Goal: Obtain resource: Download file/media

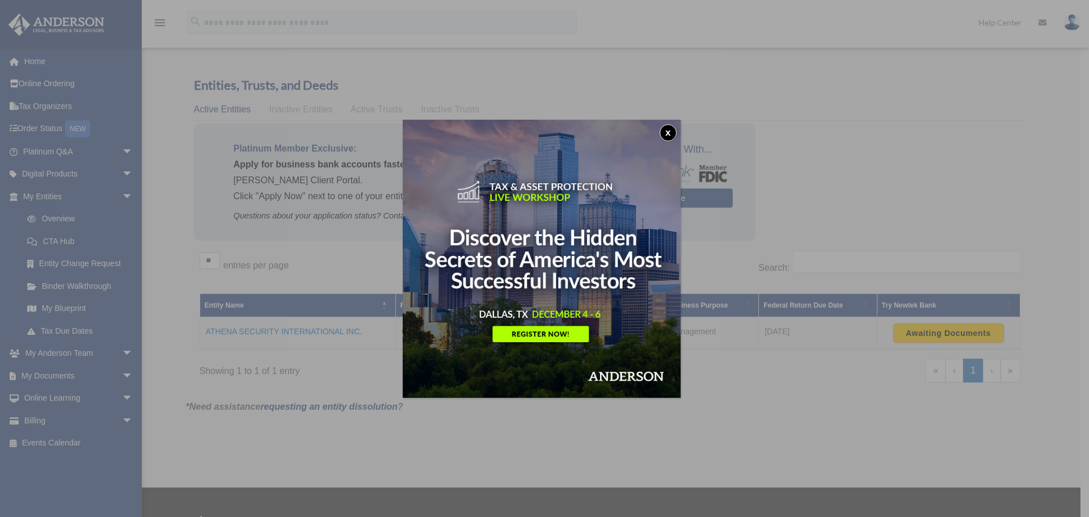
click at [672, 136] on button "x" at bounding box center [667, 132] width 17 height 17
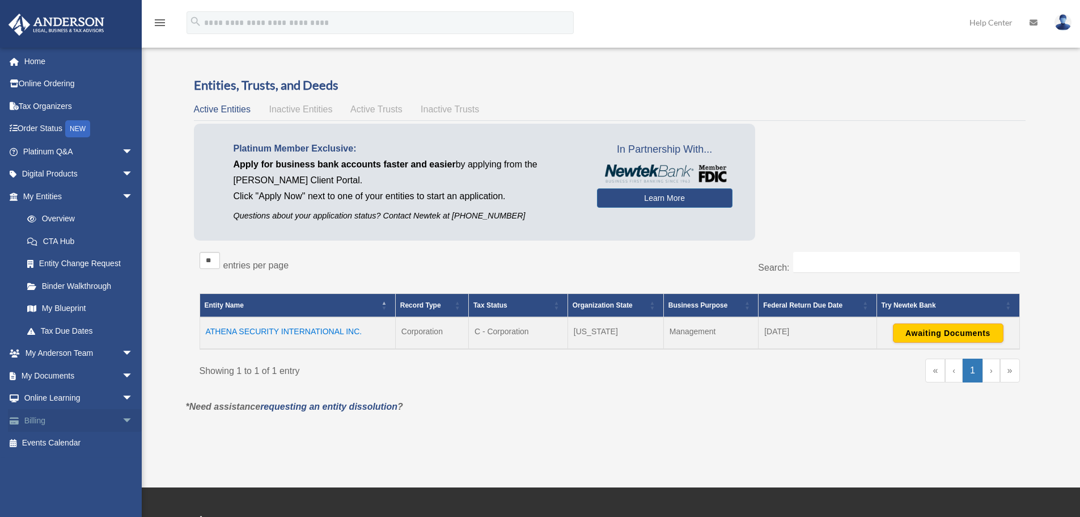
click at [39, 422] on link "Billing arrow_drop_down" at bounding box center [79, 420] width 142 height 23
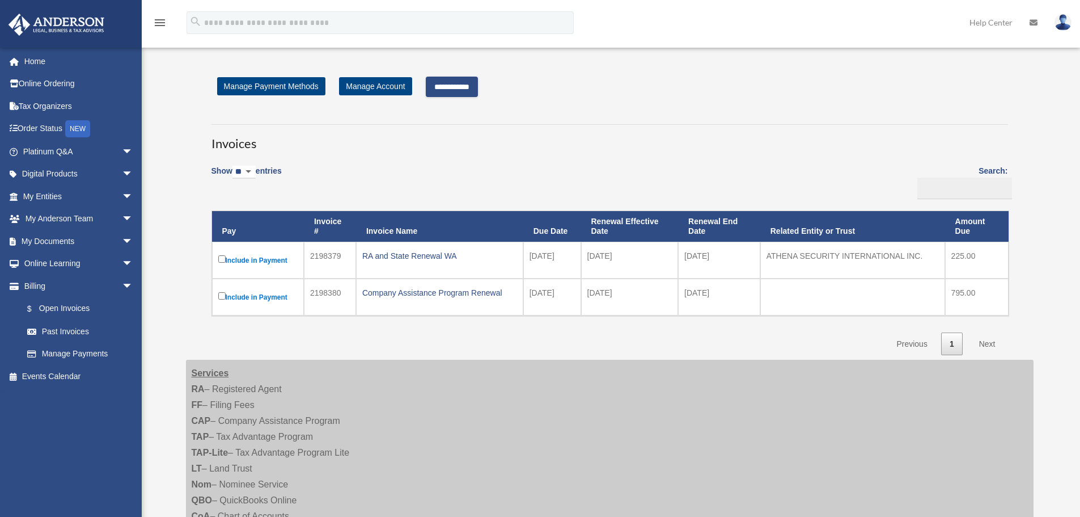
click at [456, 89] on input "**********" at bounding box center [452, 87] width 52 height 20
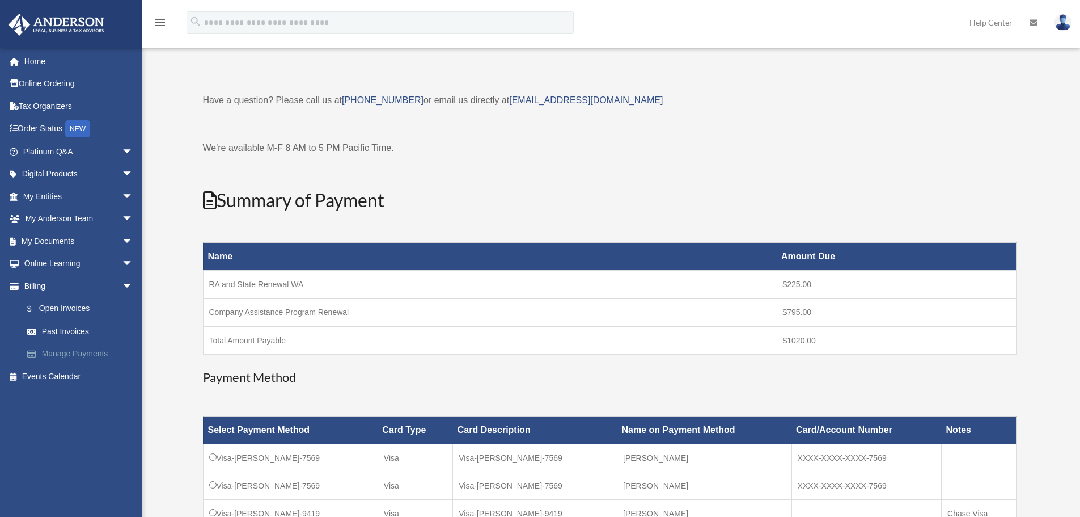
click at [65, 351] on link "Manage Payments" at bounding box center [83, 354] width 134 height 23
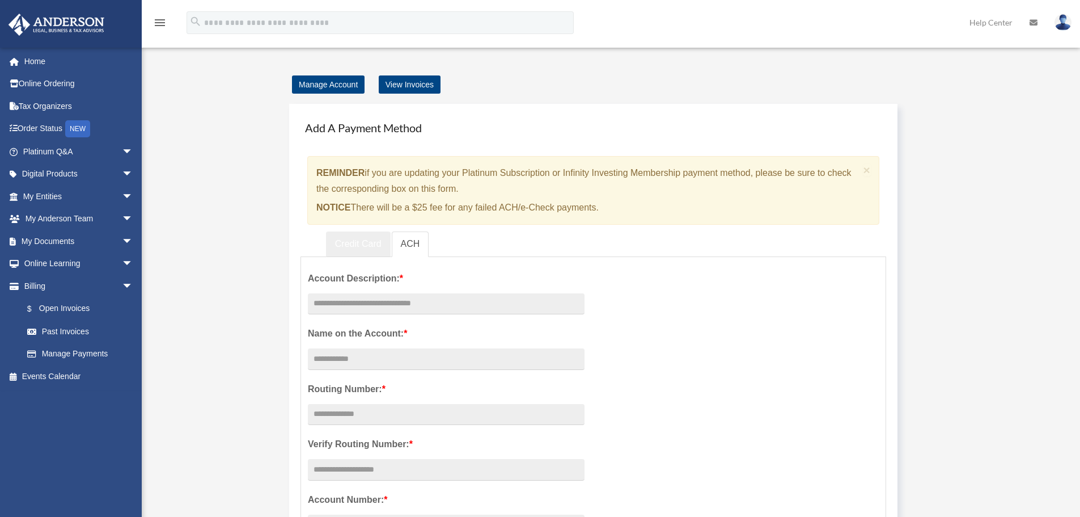
click at [343, 240] on link "Credit Card" at bounding box center [358, 244] width 65 height 26
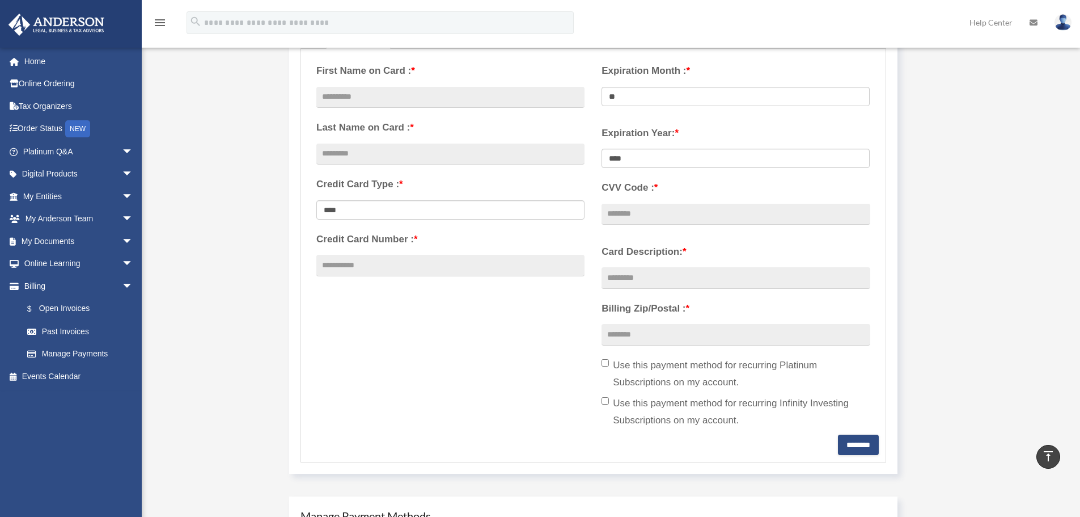
scroll to position [151, 0]
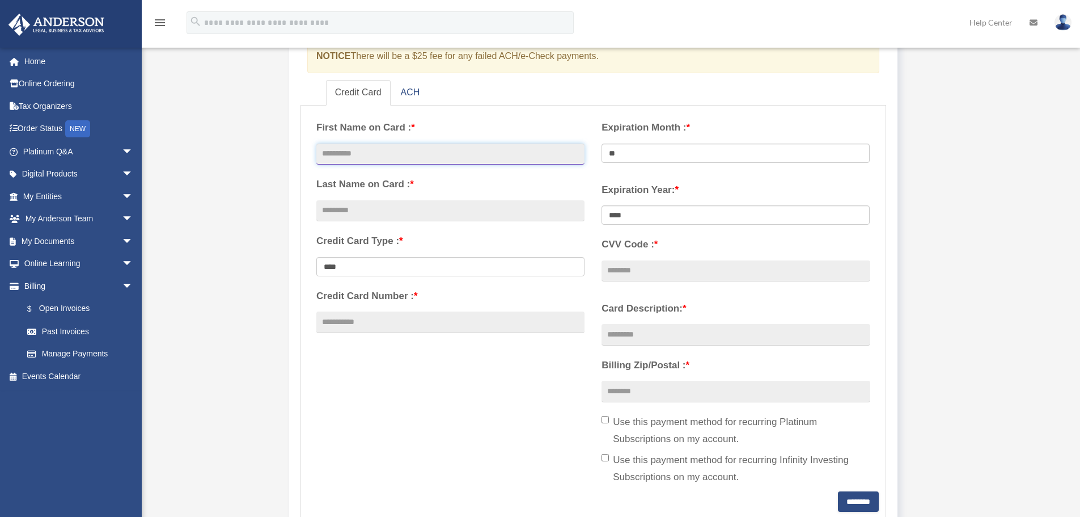
click at [373, 150] on input "text" at bounding box center [450, 154] width 268 height 22
type input "**********"
click at [392, 214] on input "text" at bounding box center [450, 211] width 268 height 22
type input "*********"
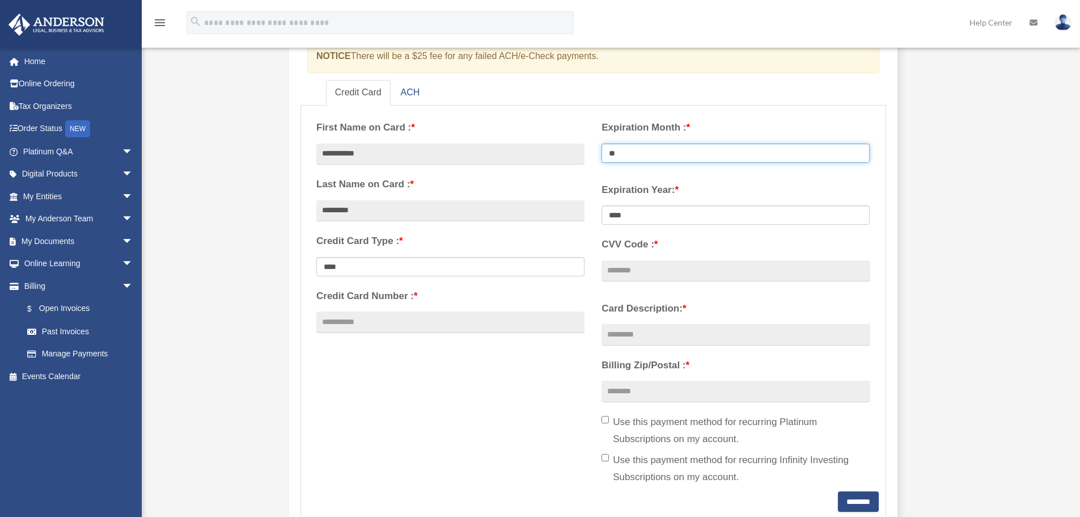
click at [633, 151] on select "** ** ** ** ** ** ** ** ** ** ** **" at bounding box center [736, 152] width 268 height 19
select select "**"
click at [602, 143] on select "** ** ** ** ** ** ** ** ** ** ** **" at bounding box center [736, 152] width 268 height 19
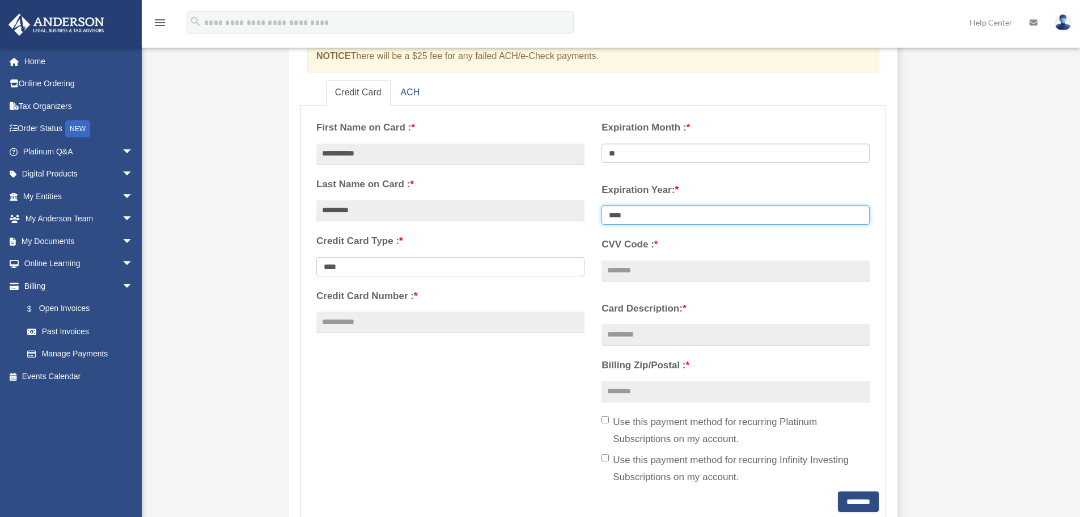
click at [631, 216] on select "**** **** **** **** **** **** **** **** ****" at bounding box center [736, 214] width 268 height 19
select select "****"
click at [602, 205] on select "**** **** **** **** **** **** **** **** ****" at bounding box center [736, 214] width 268 height 19
click at [416, 327] on input "Credit Card Number : *" at bounding box center [450, 322] width 268 height 22
type input "**********"
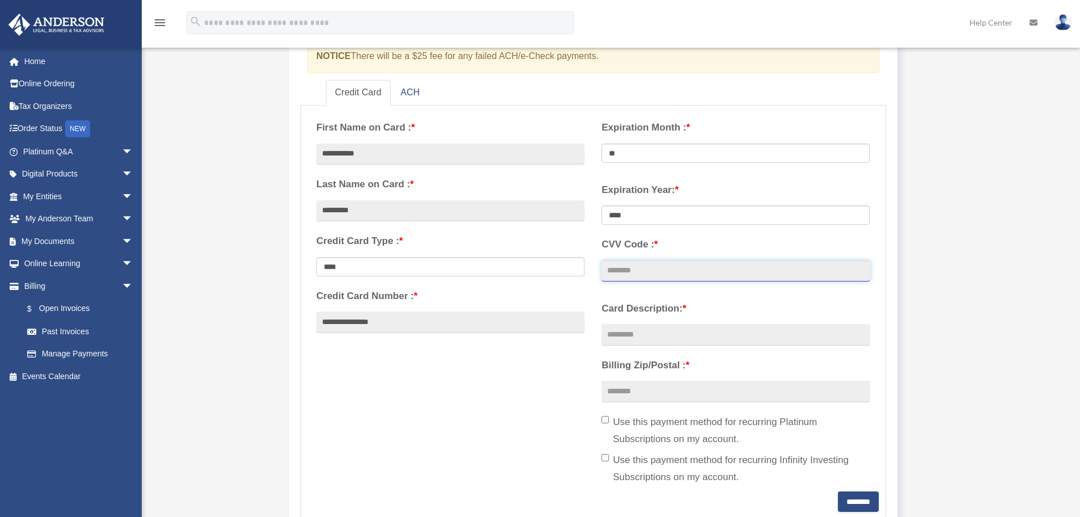
click at [639, 269] on input "CVV Code : *" at bounding box center [736, 271] width 268 height 22
type input "***"
click at [644, 332] on input "Card Description: *" at bounding box center [736, 335] width 268 height 22
type input "*"
click at [637, 333] on input "**********" at bounding box center [736, 335] width 268 height 22
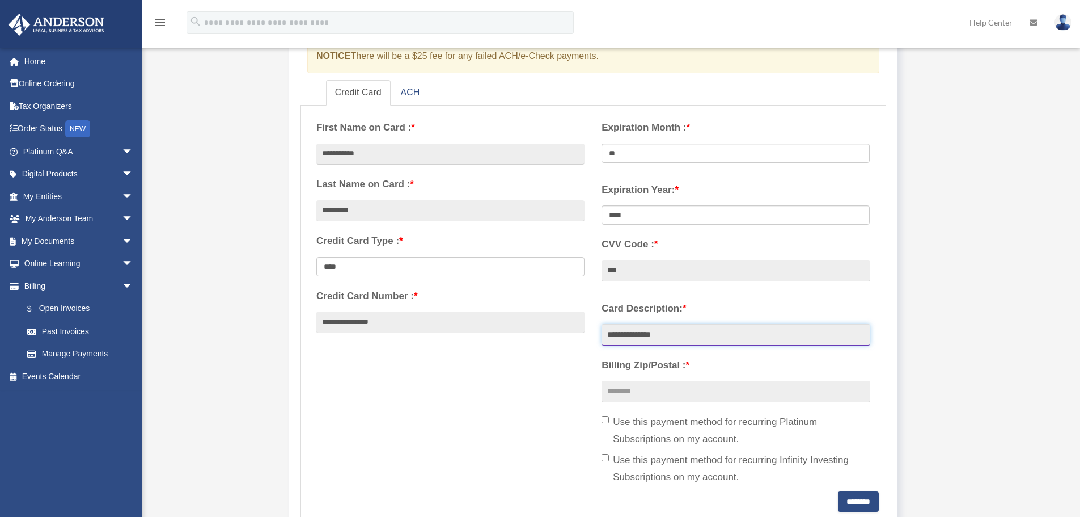
click at [646, 334] on input "**********" at bounding box center [736, 335] width 268 height 22
type input "**********"
click at [659, 394] on input "Billing Zip/Postal : *" at bounding box center [736, 391] width 268 height 22
type input "*****"
click at [544, 410] on div "**********" at bounding box center [593, 301] width 571 height 379
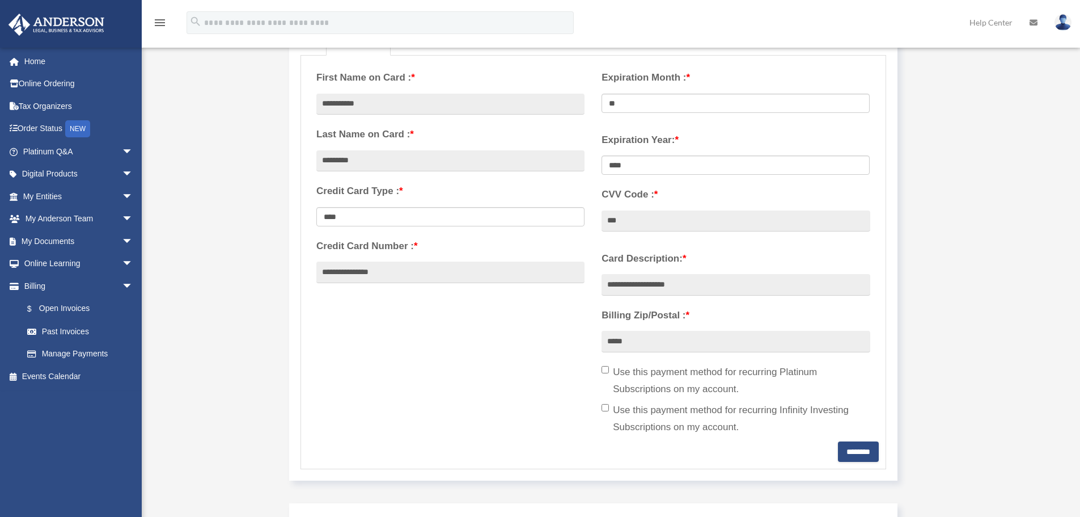
scroll to position [227, 0]
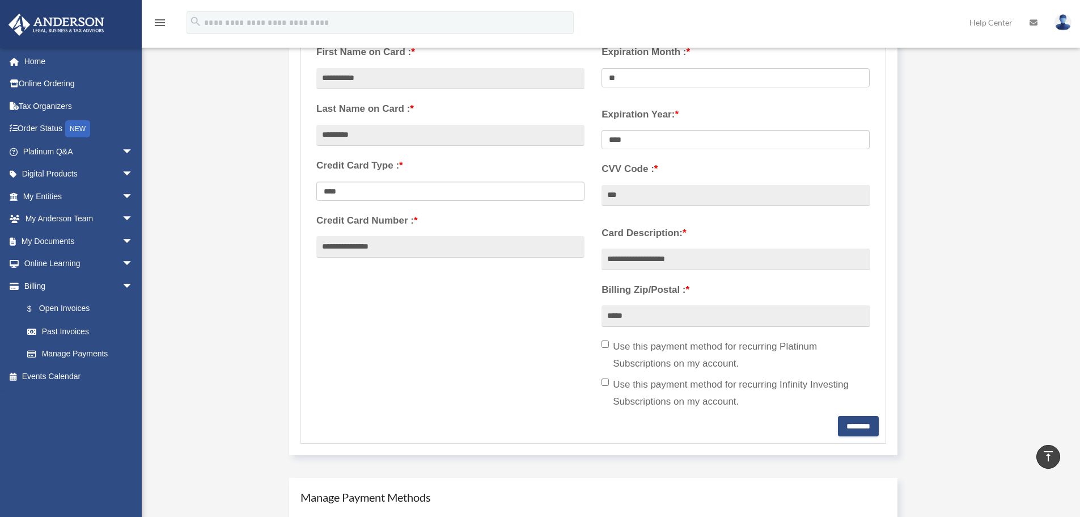
click at [543, 328] on div "**********" at bounding box center [593, 226] width 571 height 379
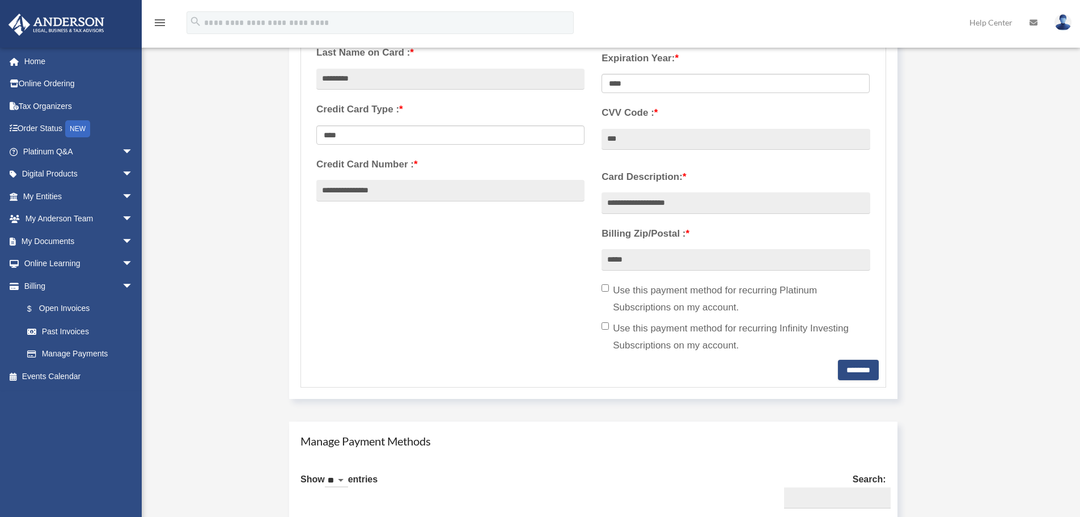
scroll to position [302, 0]
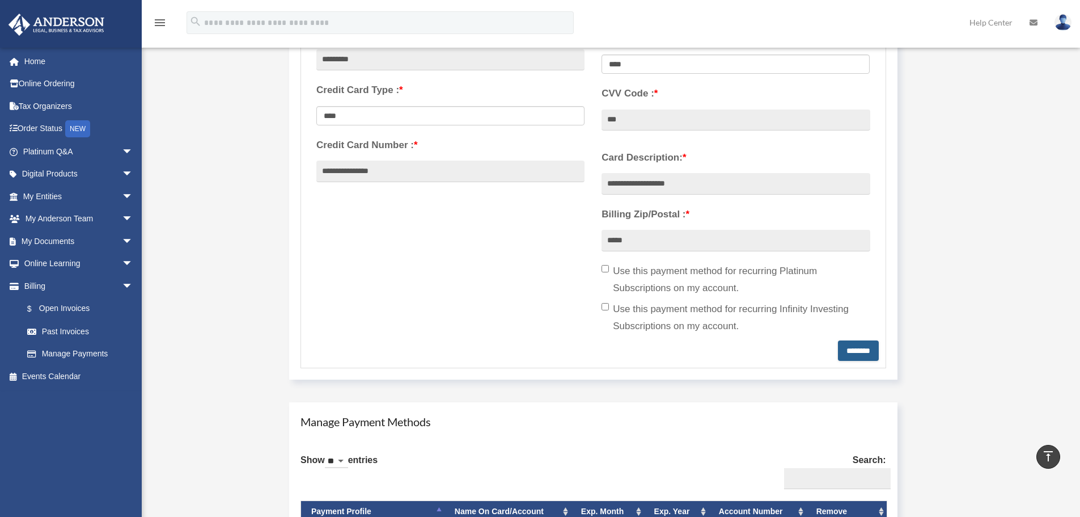
click at [855, 348] on input "********" at bounding box center [858, 350] width 41 height 20
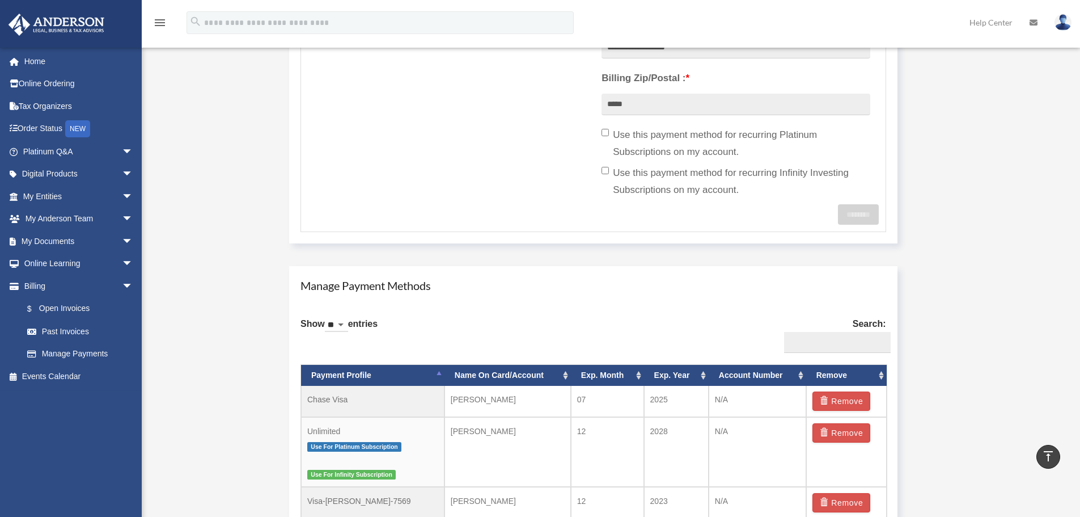
scroll to position [454, 0]
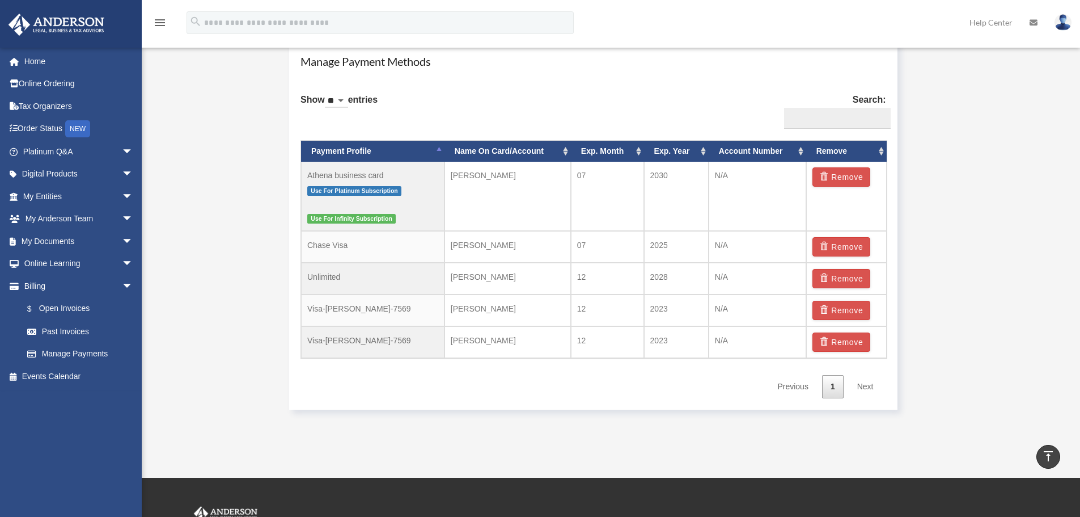
scroll to position [680, 0]
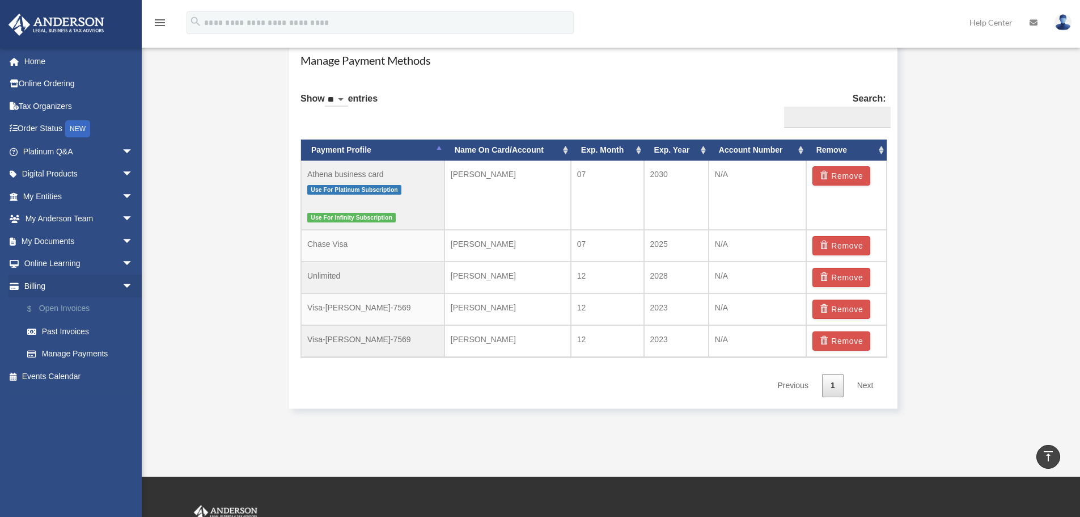
click at [66, 308] on link "$ Open Invoices" at bounding box center [83, 308] width 134 height 23
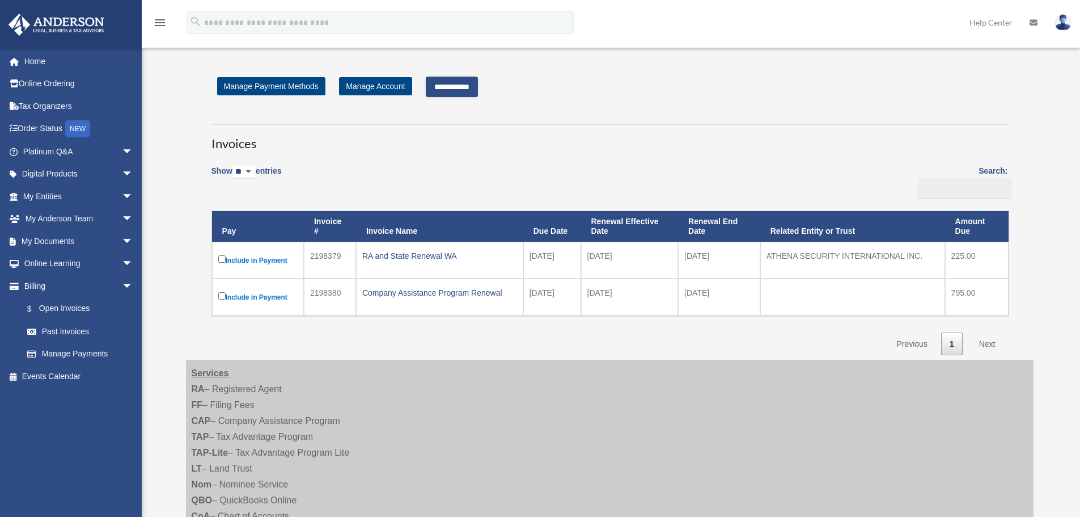
click at [478, 87] on input "**********" at bounding box center [452, 87] width 52 height 20
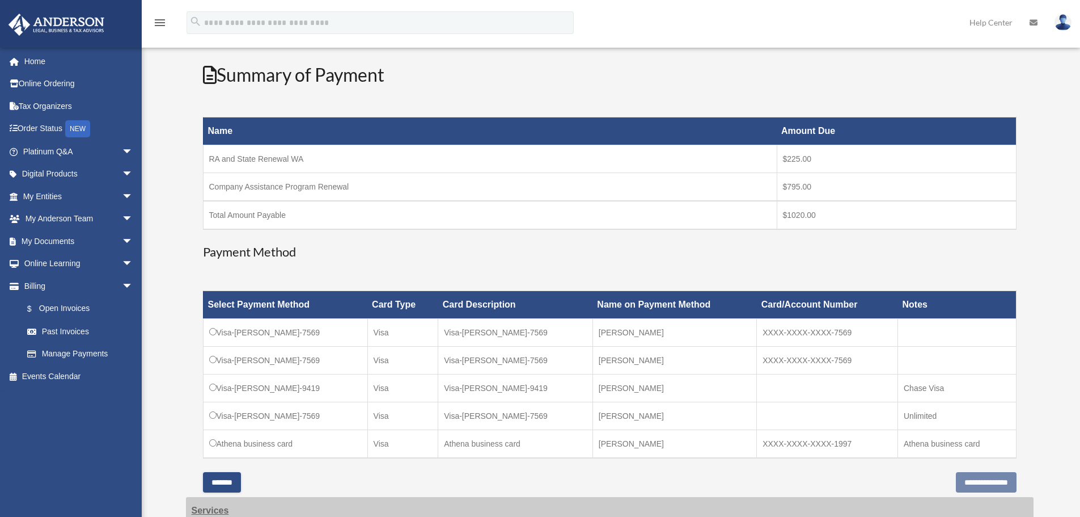
scroll to position [227, 0]
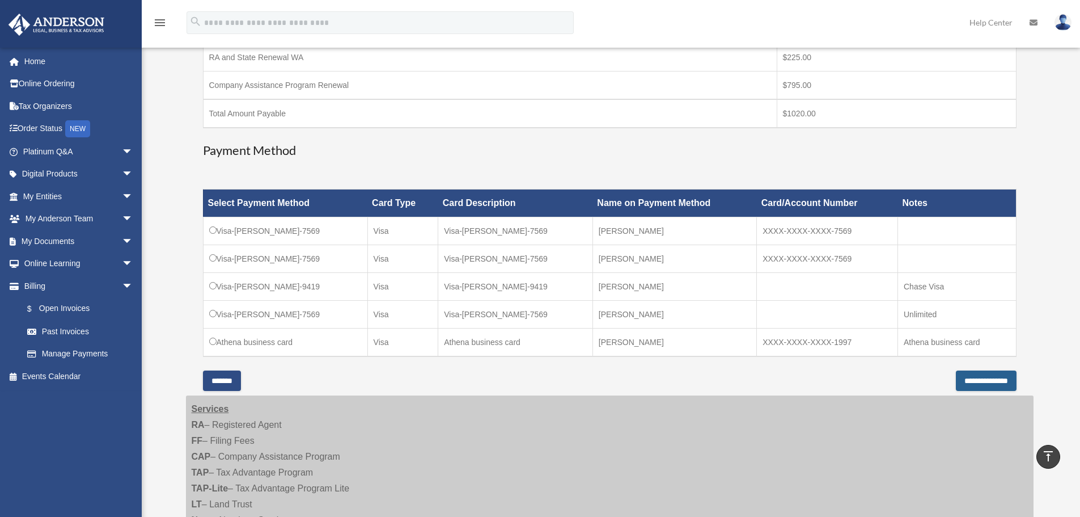
click at [956, 380] on input "**********" at bounding box center [986, 380] width 61 height 20
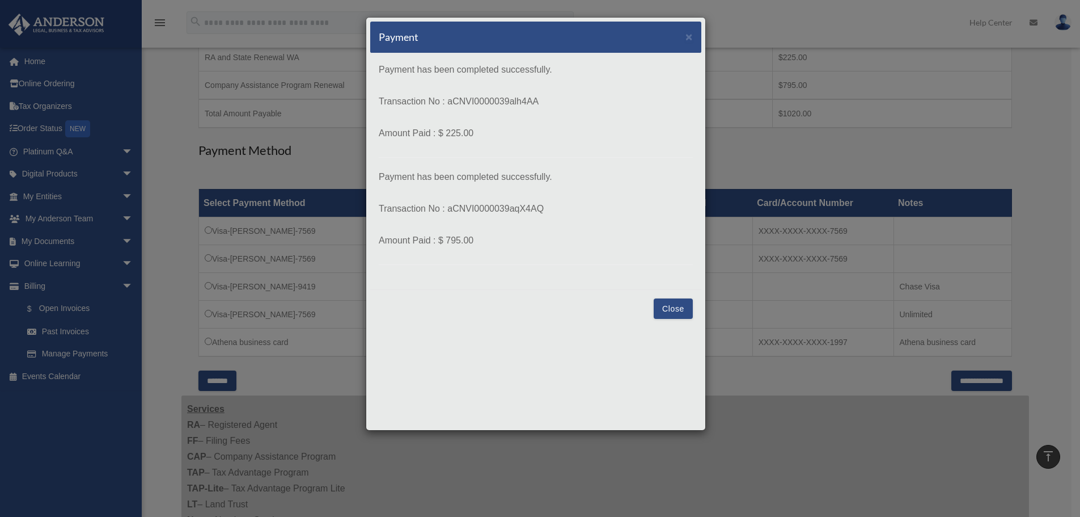
click at [666, 312] on button "Close" at bounding box center [673, 308] width 39 height 20
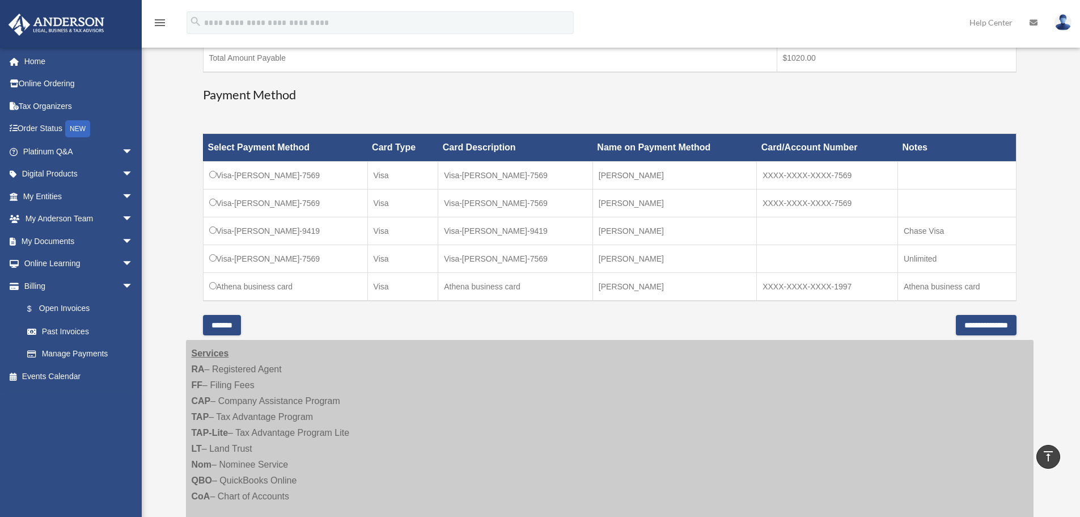
scroll to position [454, 0]
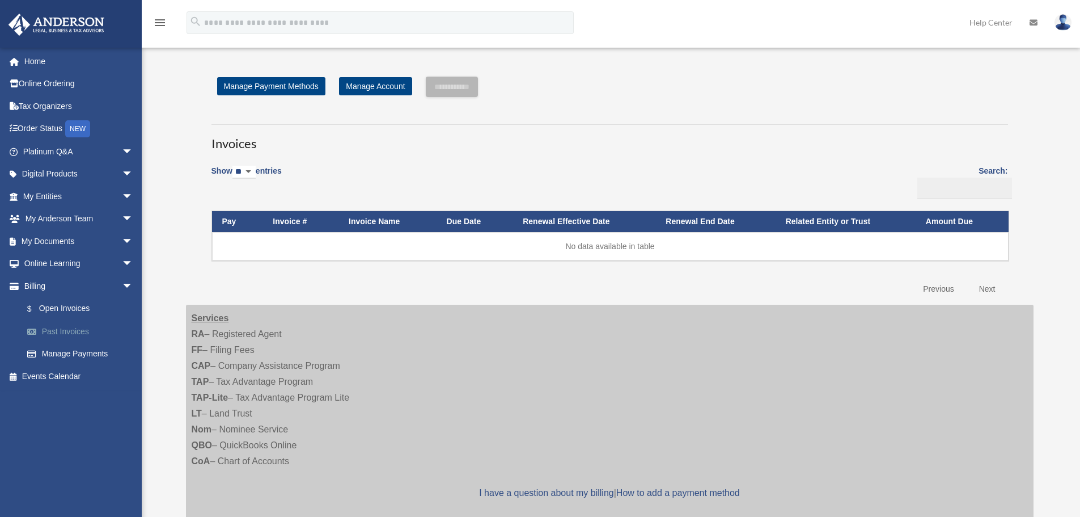
click at [65, 327] on link "Past Invoices" at bounding box center [83, 331] width 134 height 23
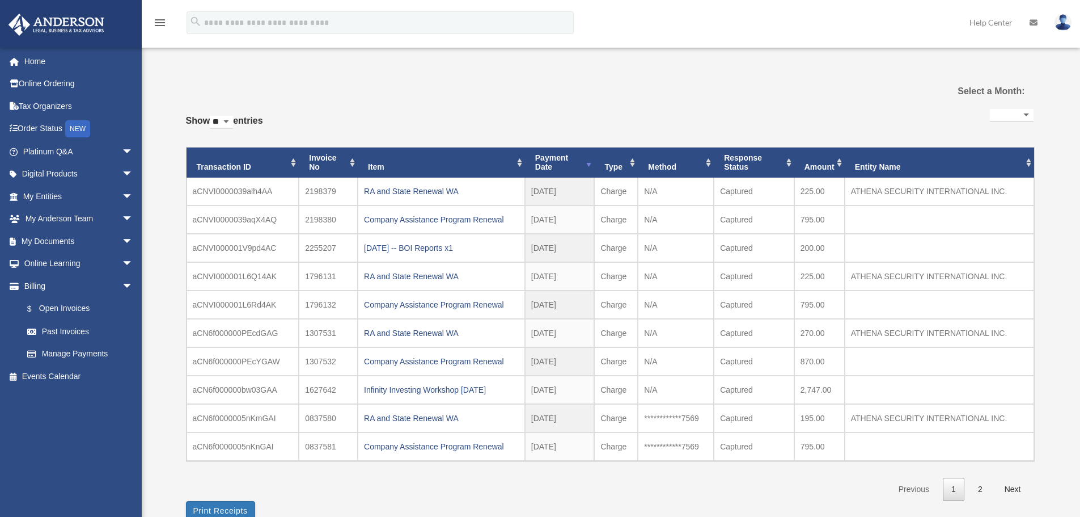
select select
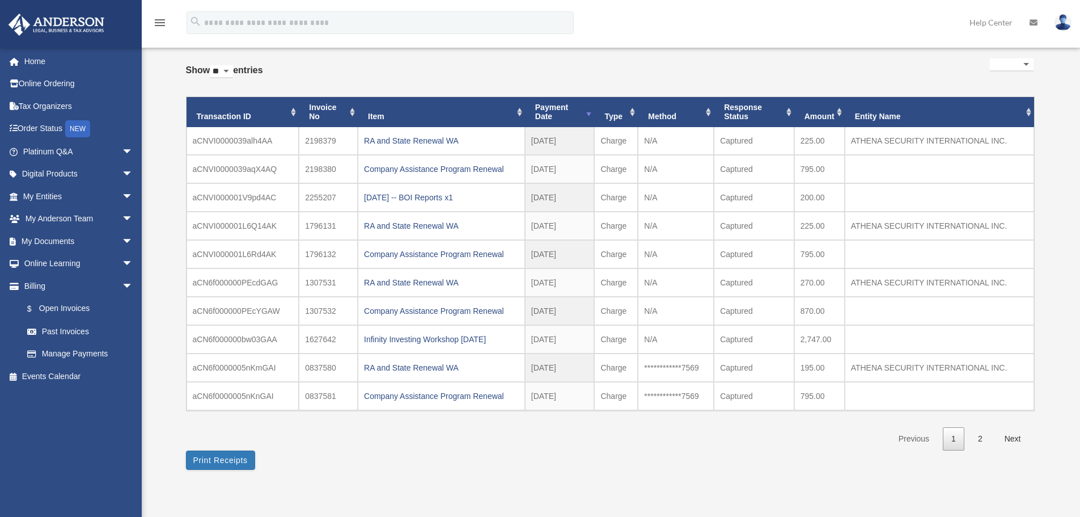
scroll to position [75, 0]
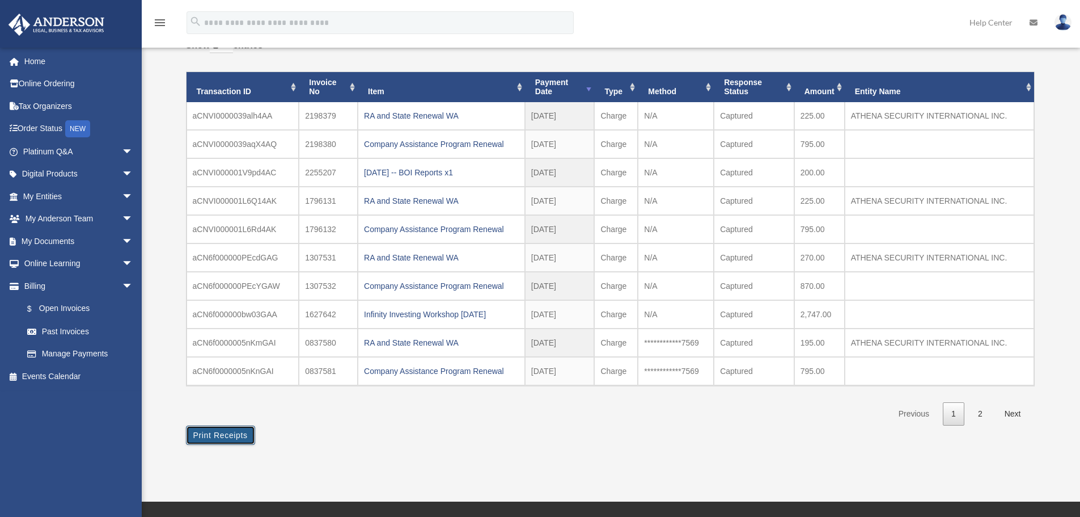
click at [215, 433] on button "Print Receipts" at bounding box center [220, 434] width 69 height 19
click at [430, 115] on div "RA and State Renewal WA" at bounding box center [441, 116] width 155 height 16
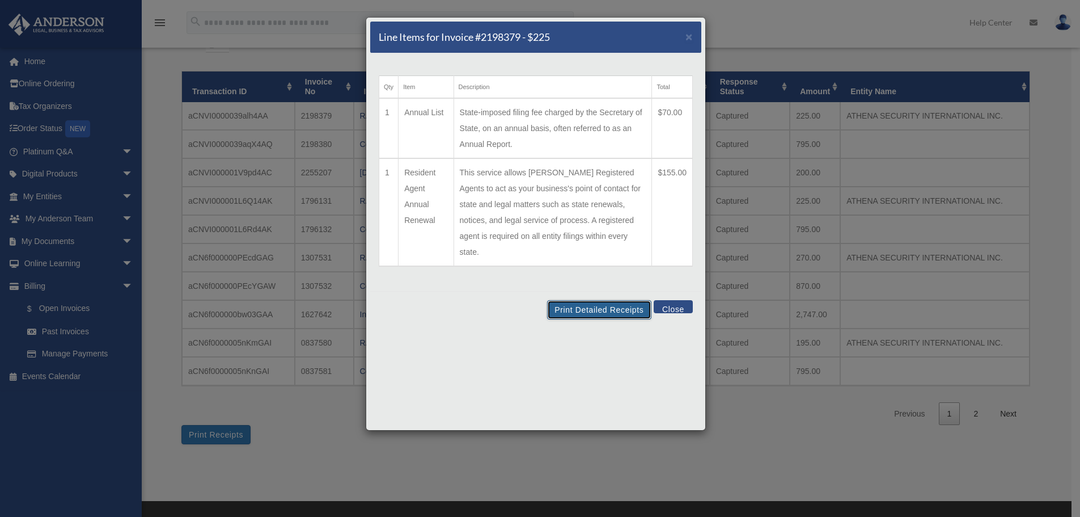
click at [616, 300] on button "Print Detailed Receipts" at bounding box center [599, 309] width 104 height 19
click at [662, 300] on button "Close" at bounding box center [673, 306] width 39 height 13
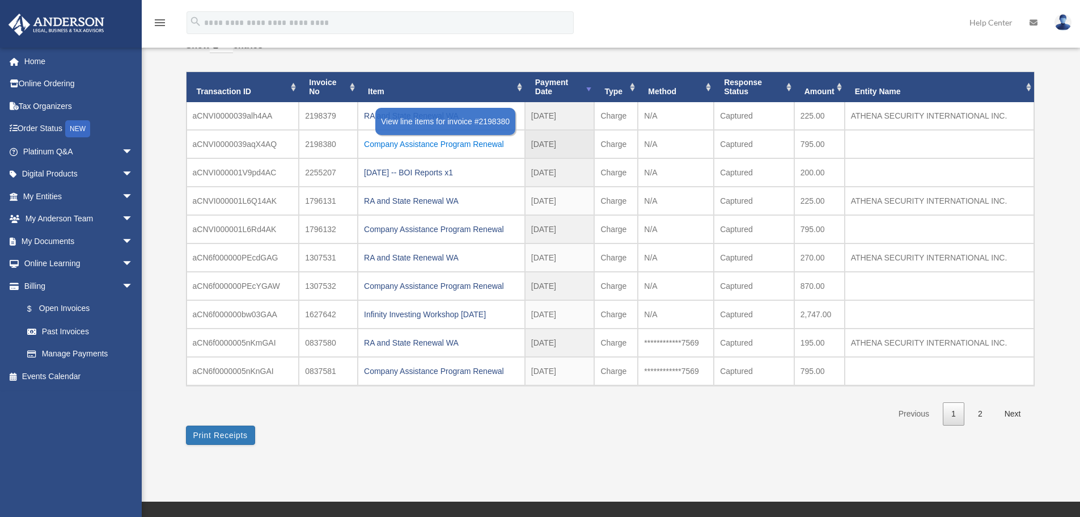
click at [463, 141] on div "Company Assistance Program Renewal" at bounding box center [441, 144] width 155 height 16
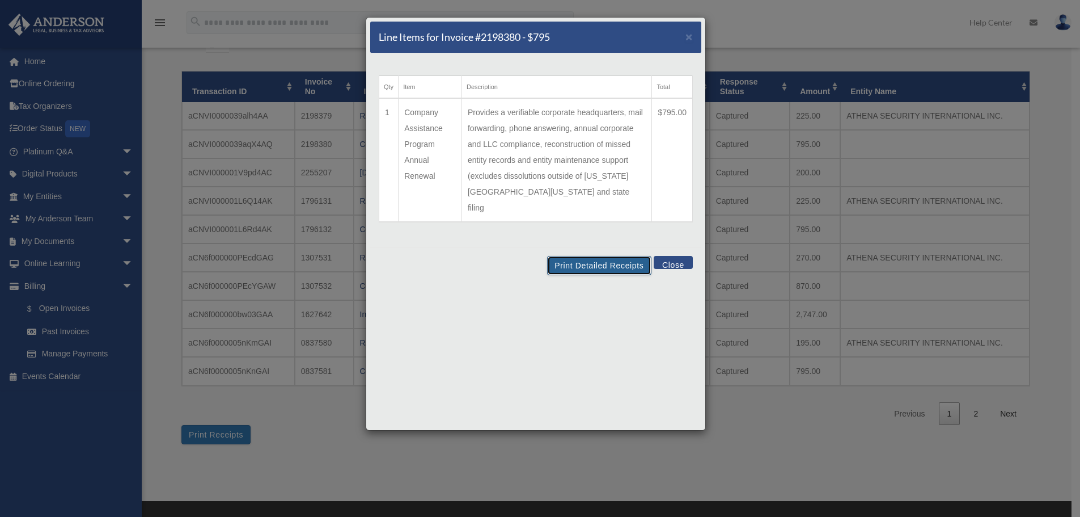
click at [610, 256] on button "Print Detailed Receipts" at bounding box center [599, 265] width 104 height 19
click at [668, 256] on button "Close" at bounding box center [673, 262] width 39 height 13
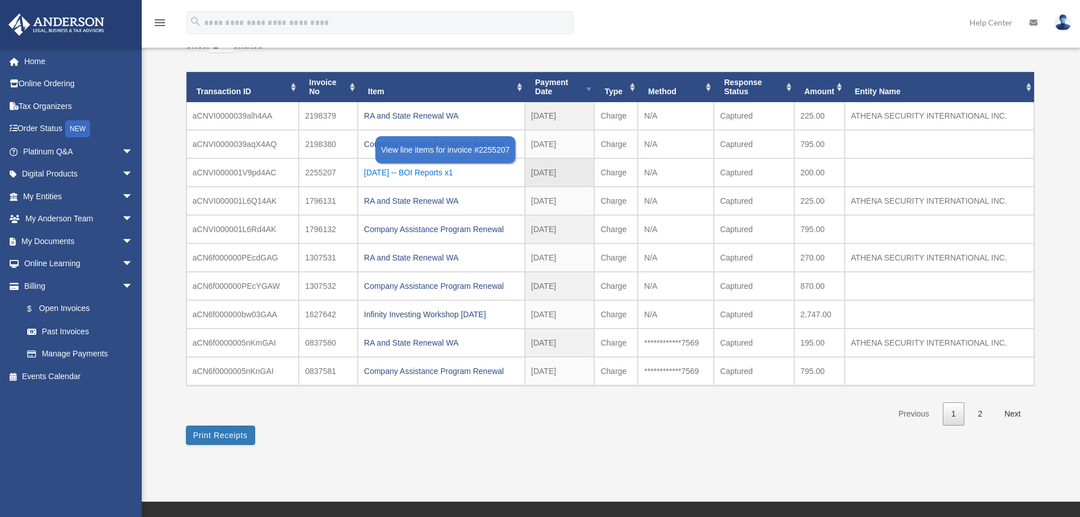
click at [443, 167] on div "2024.11.04 -- BOI Reports x1" at bounding box center [441, 172] width 155 height 16
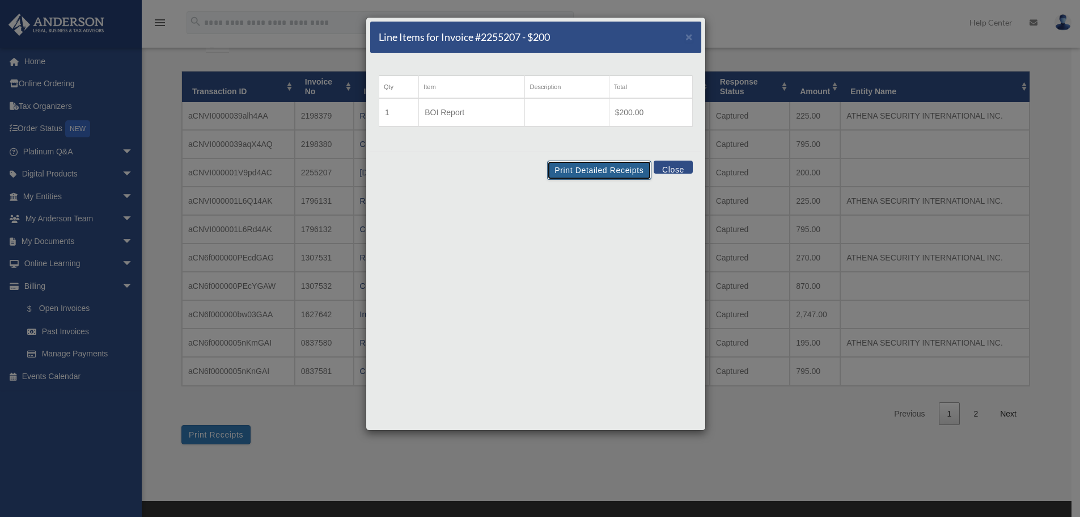
click at [574, 170] on button "Print Detailed Receipts" at bounding box center [599, 169] width 104 height 19
click at [670, 167] on button "Close" at bounding box center [673, 166] width 39 height 13
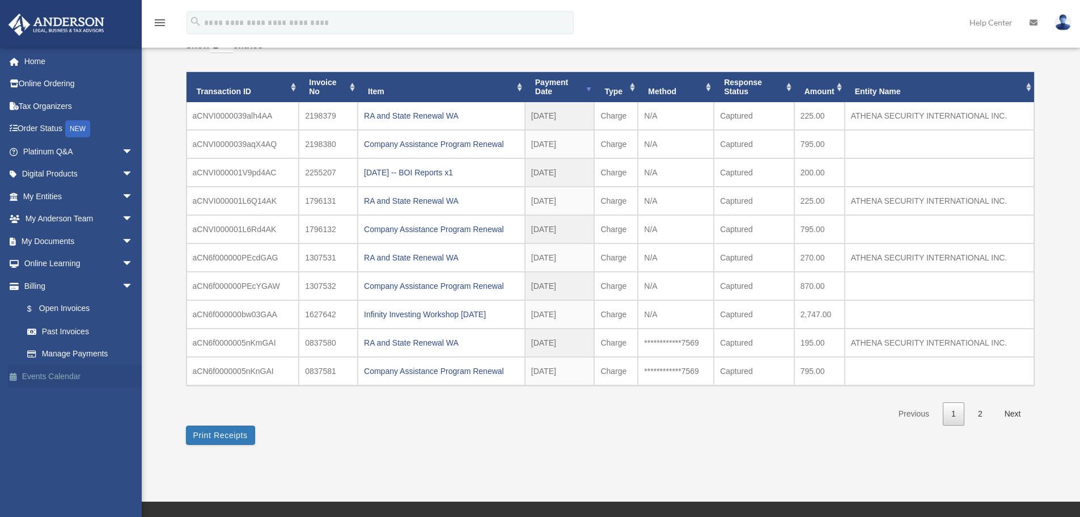
click at [40, 377] on link "Events Calendar" at bounding box center [79, 376] width 142 height 23
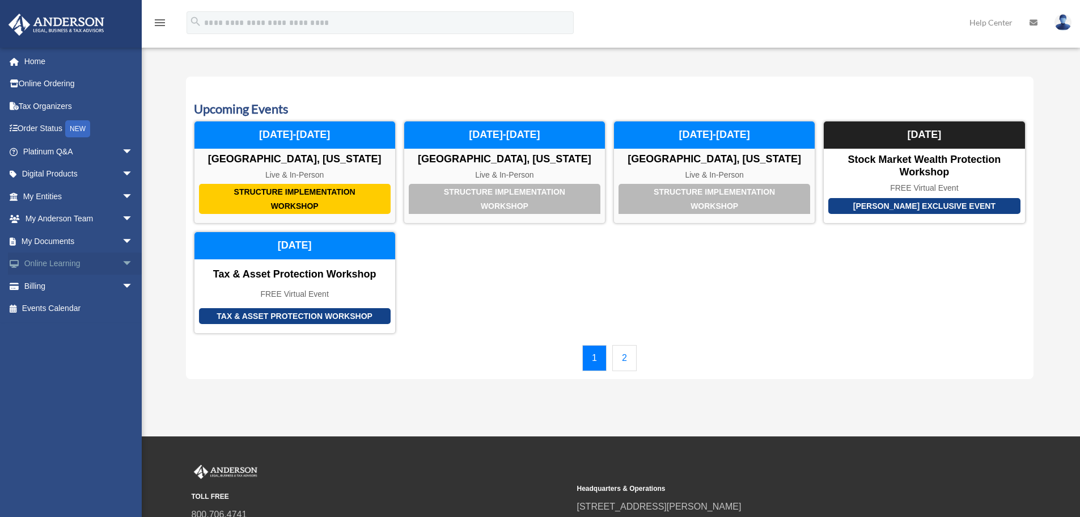
click at [122, 266] on span "arrow_drop_down" at bounding box center [133, 263] width 23 height 23
click at [65, 287] on link "Courses" at bounding box center [83, 285] width 134 height 23
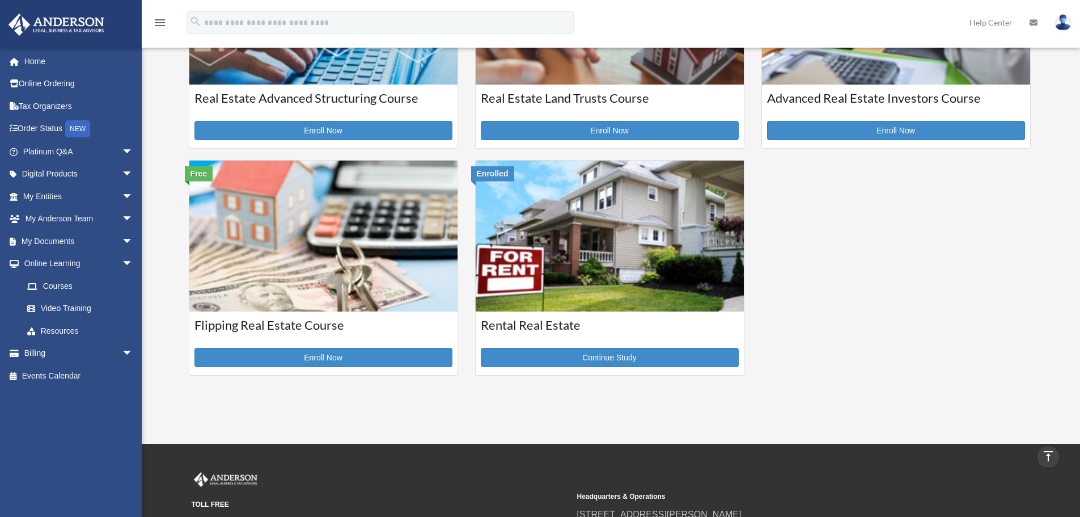
scroll to position [378, 0]
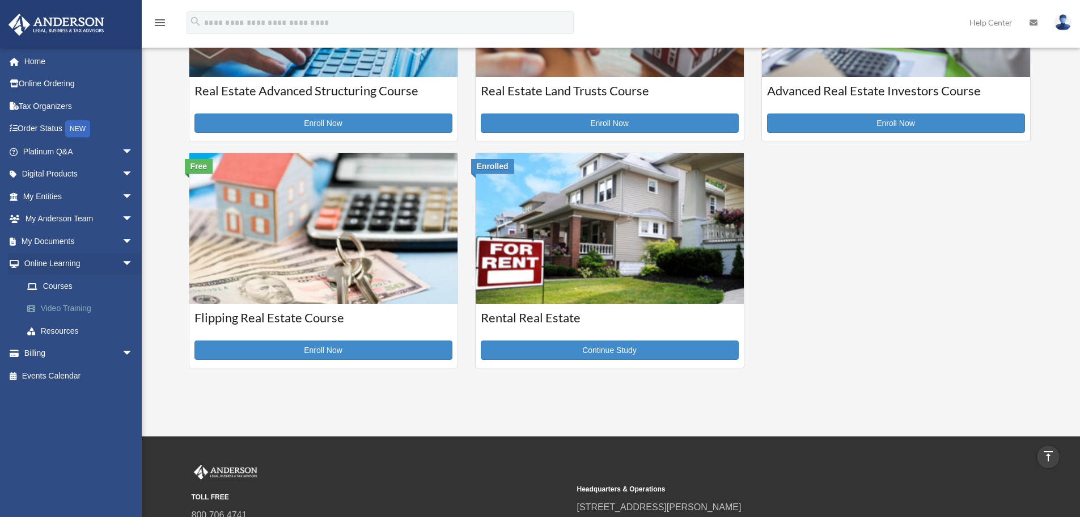
click at [48, 310] on link "Video Training" at bounding box center [83, 308] width 134 height 23
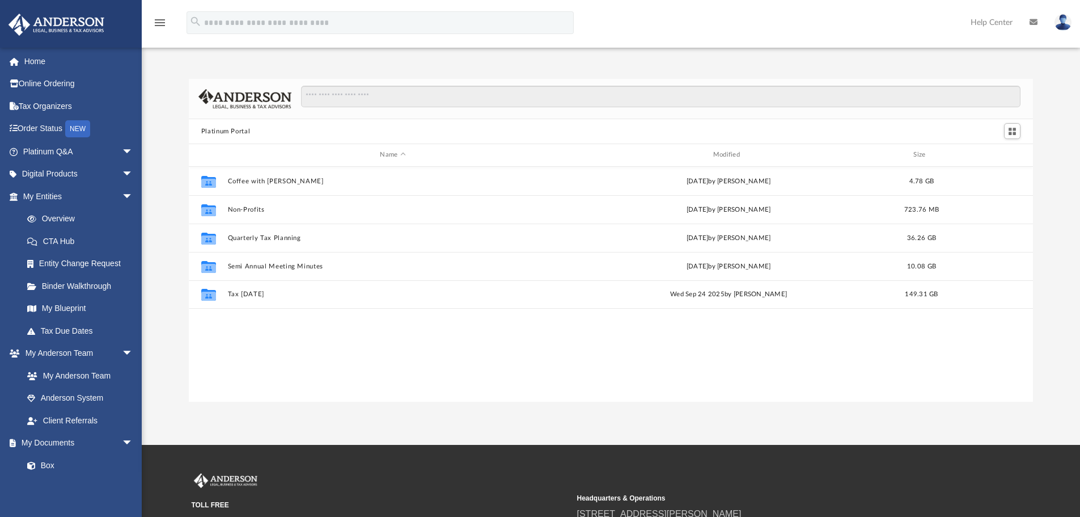
scroll to position [250, 836]
click at [66, 237] on link "CTA Hub" at bounding box center [83, 241] width 134 height 23
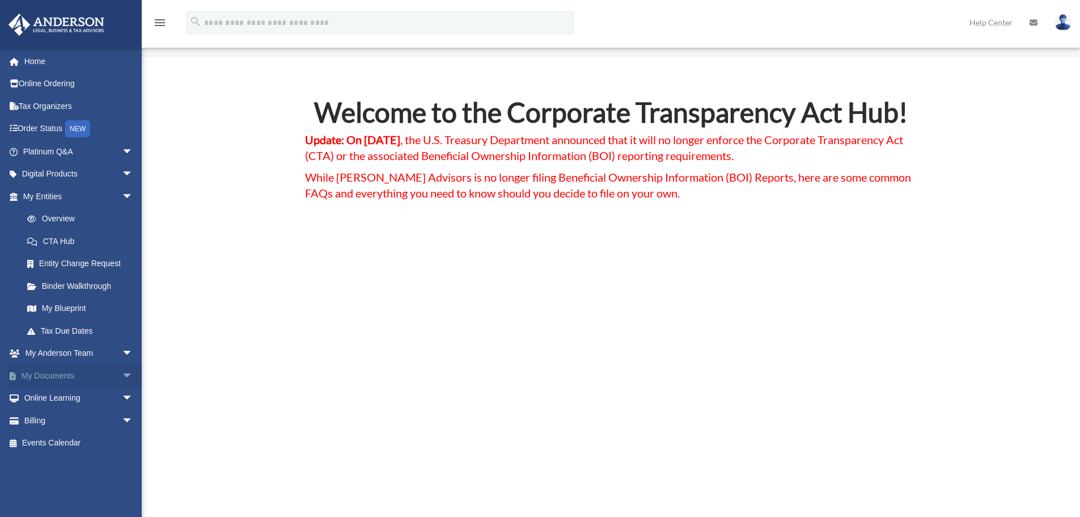
click at [122, 374] on span "arrow_drop_down" at bounding box center [133, 375] width 23 height 23
click at [61, 443] on link "Forms Library" at bounding box center [83, 443] width 134 height 23
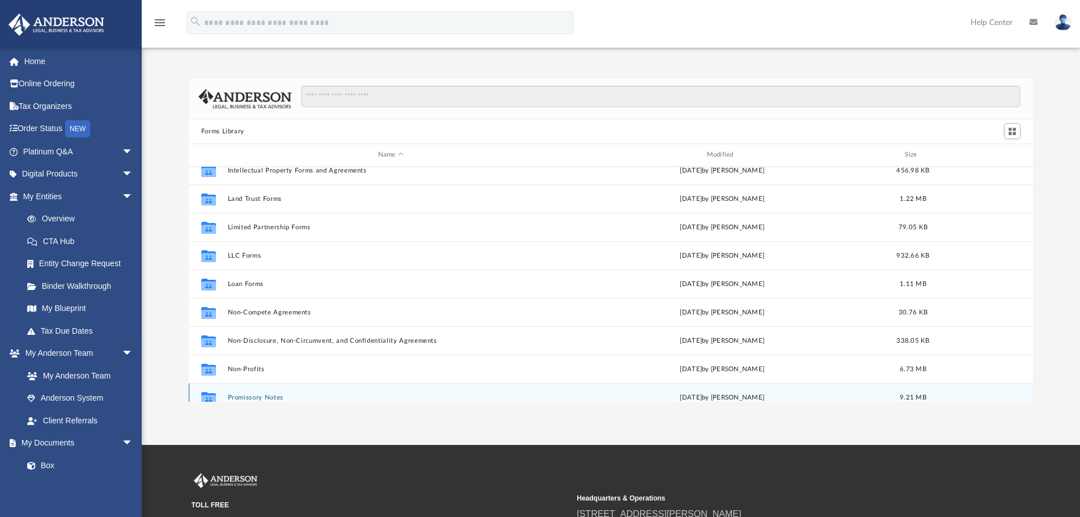
scroll to position [389, 0]
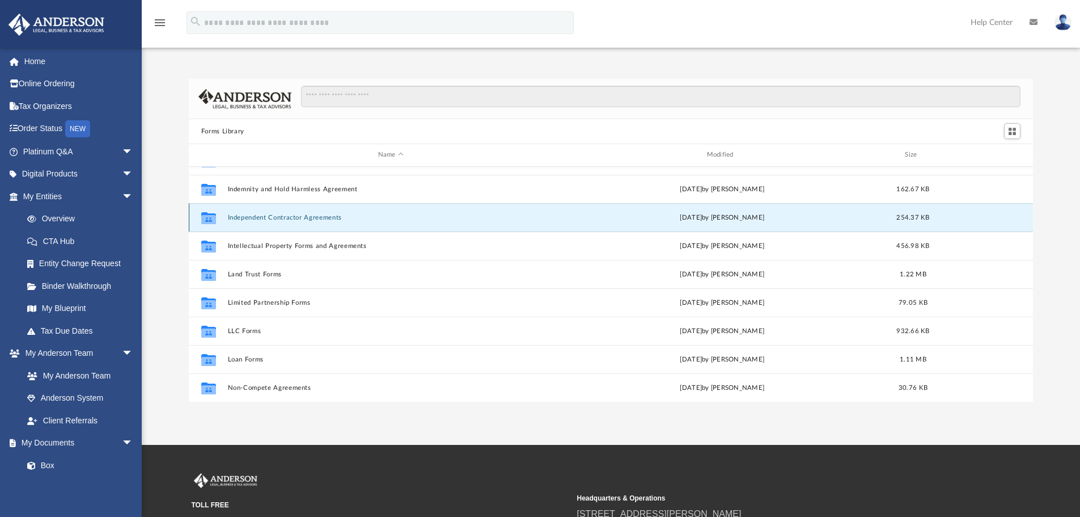
click at [270, 218] on button "Independent Contractor Agreements" at bounding box center [390, 217] width 327 height 7
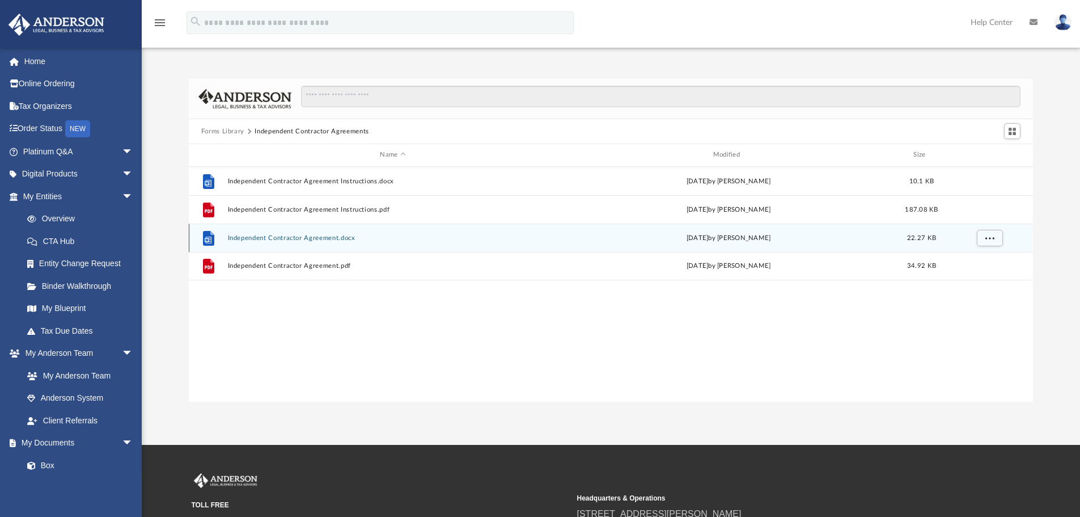
scroll to position [0, 0]
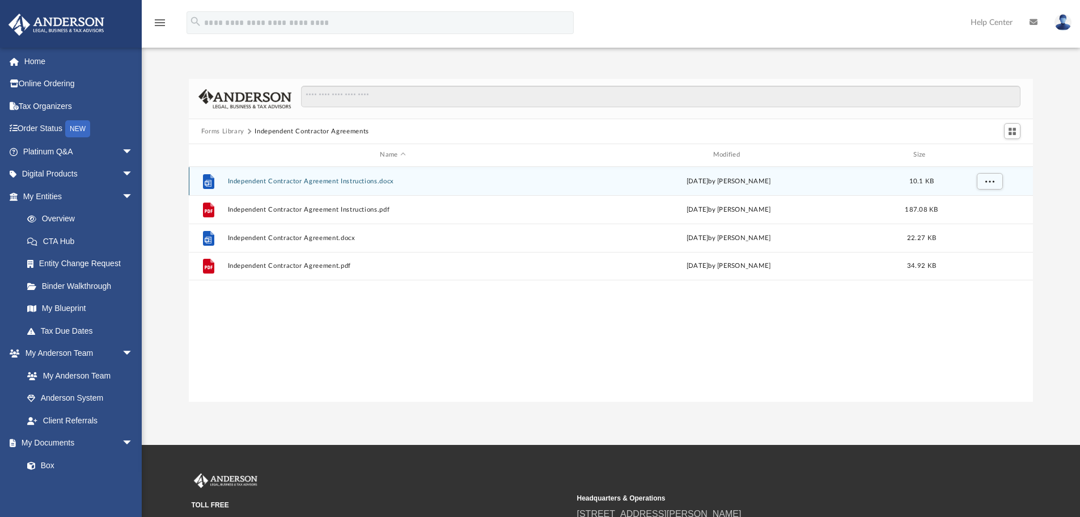
click at [360, 180] on button "Independent Contractor Agreement Instructions.docx" at bounding box center [392, 180] width 331 height 7
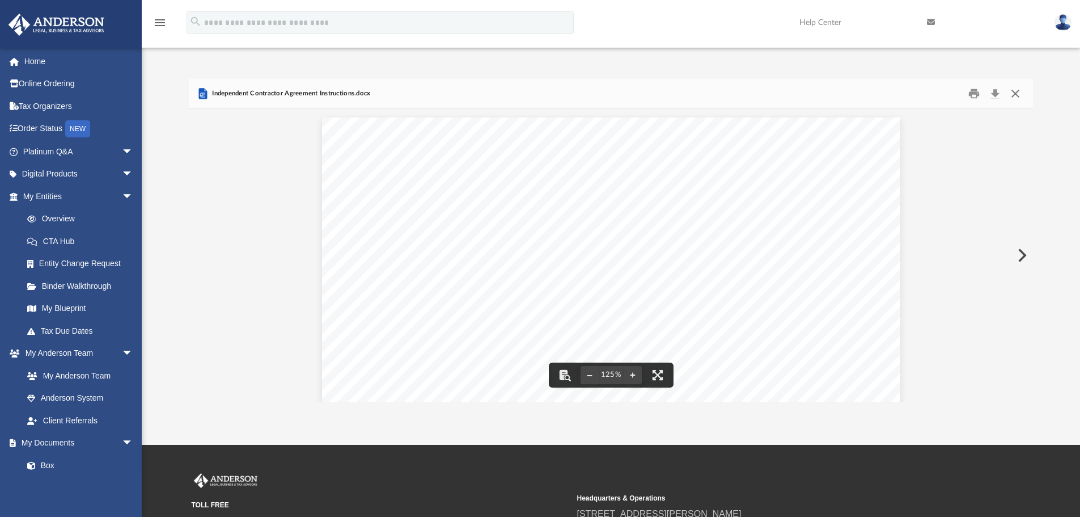
click at [1015, 95] on button "Close" at bounding box center [1015, 94] width 20 height 18
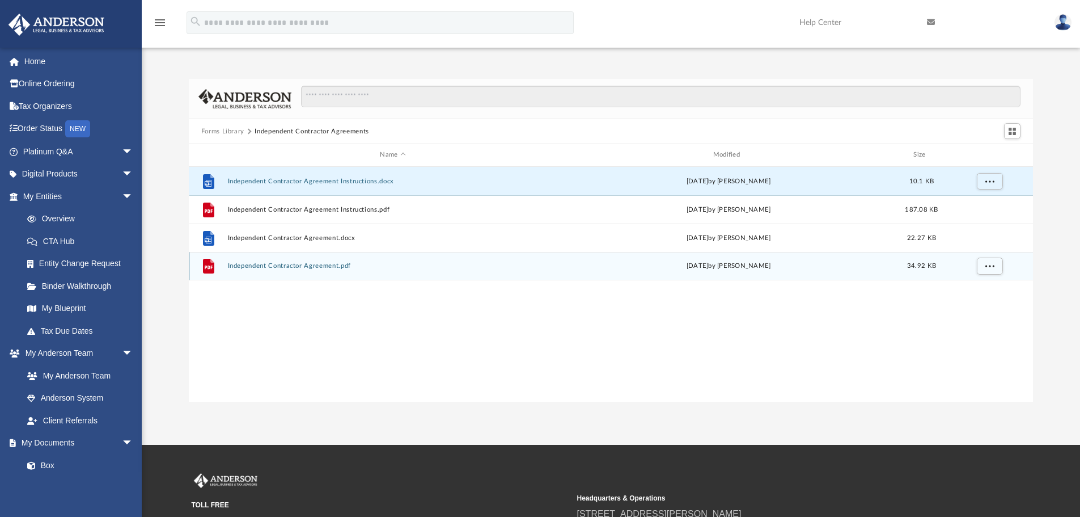
click at [329, 262] on button "Independent Contractor Agreement.pdf" at bounding box center [392, 265] width 331 height 7
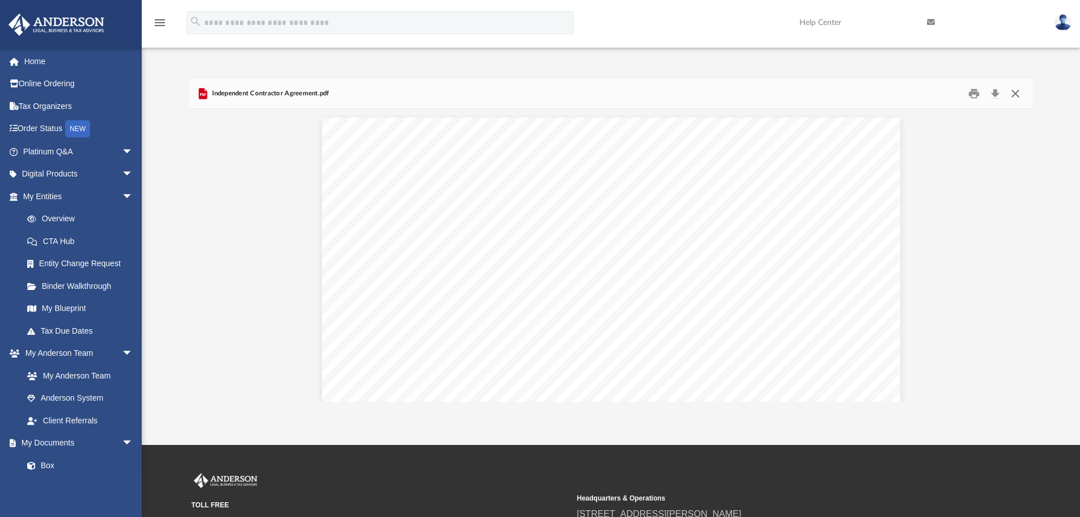
click at [1014, 91] on button "Close" at bounding box center [1015, 94] width 20 height 18
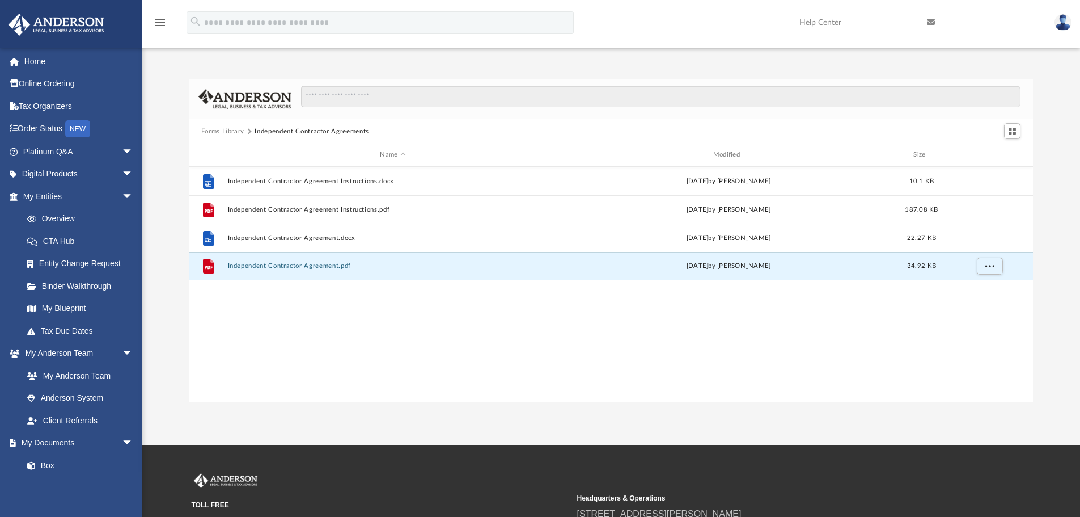
click at [234, 128] on button "Forms Library" at bounding box center [222, 131] width 43 height 10
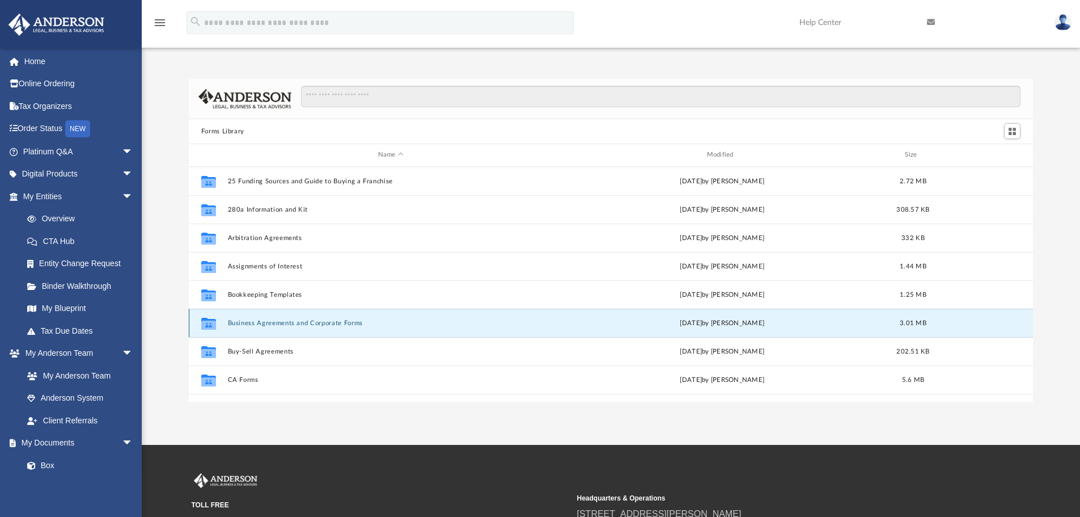
click at [294, 325] on button "Business Agreements and Corporate Forms" at bounding box center [390, 322] width 327 height 7
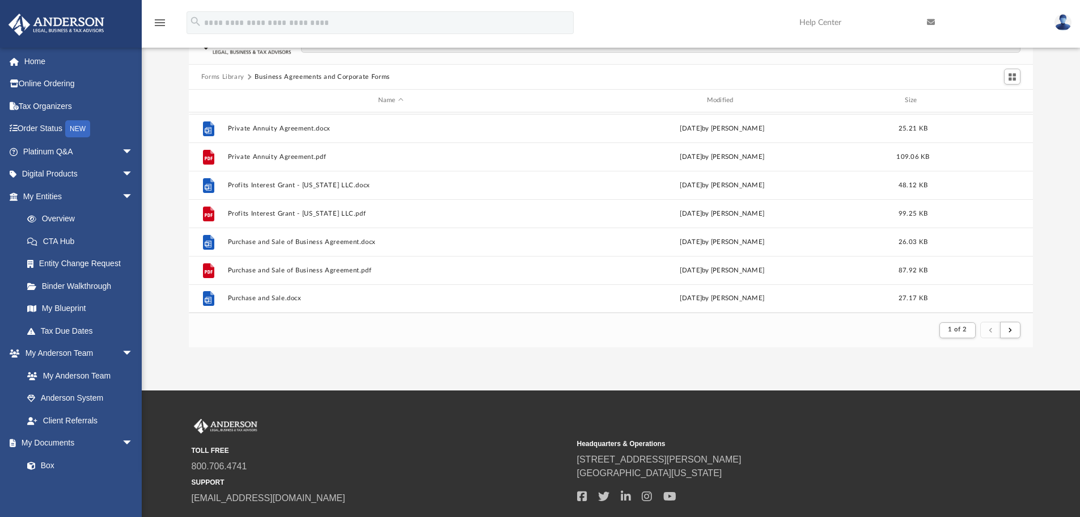
scroll to position [75, 0]
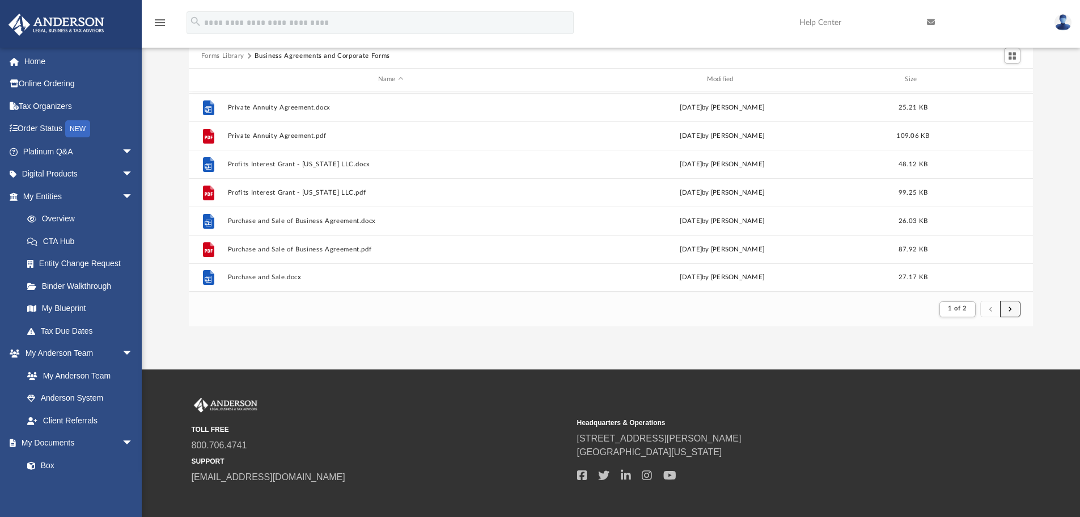
click at [1015, 311] on button "submit" at bounding box center [1010, 309] width 20 height 16
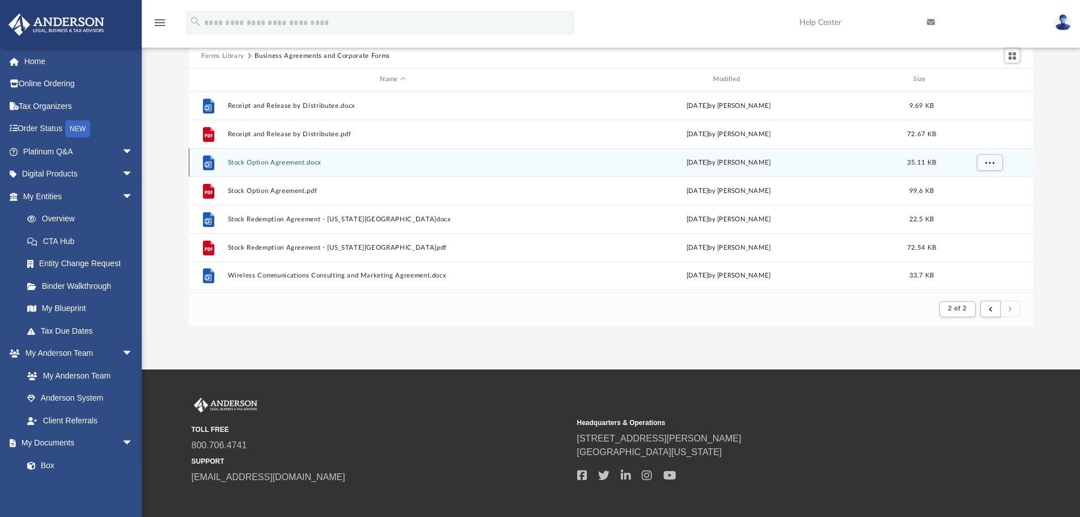
scroll to position [0, 0]
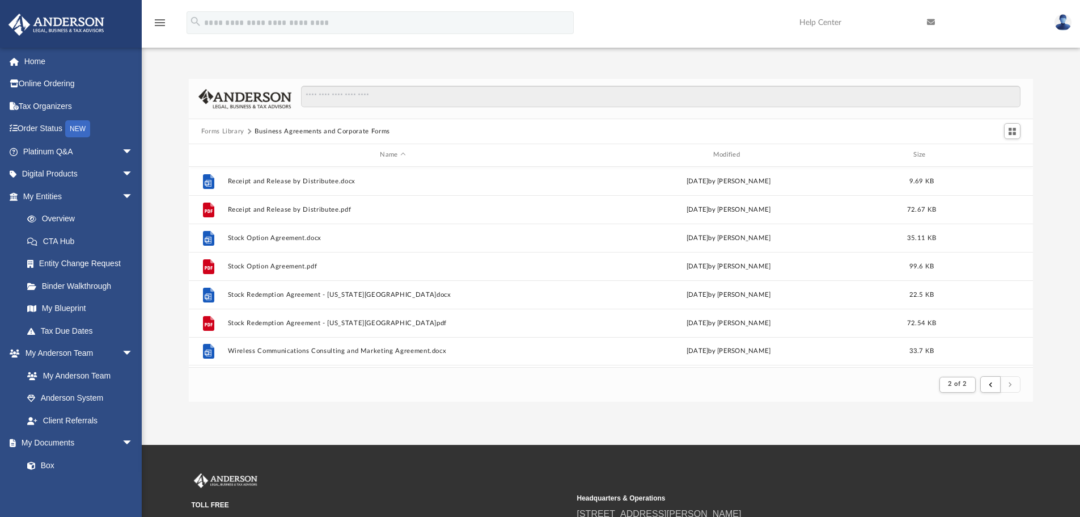
click at [226, 133] on button "Forms Library" at bounding box center [222, 131] width 43 height 10
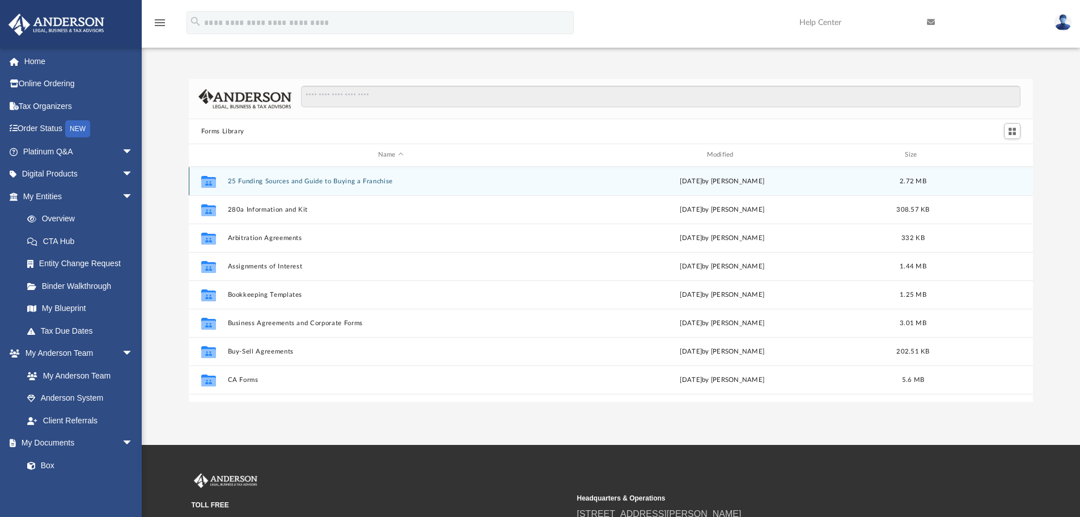
scroll to position [250, 836]
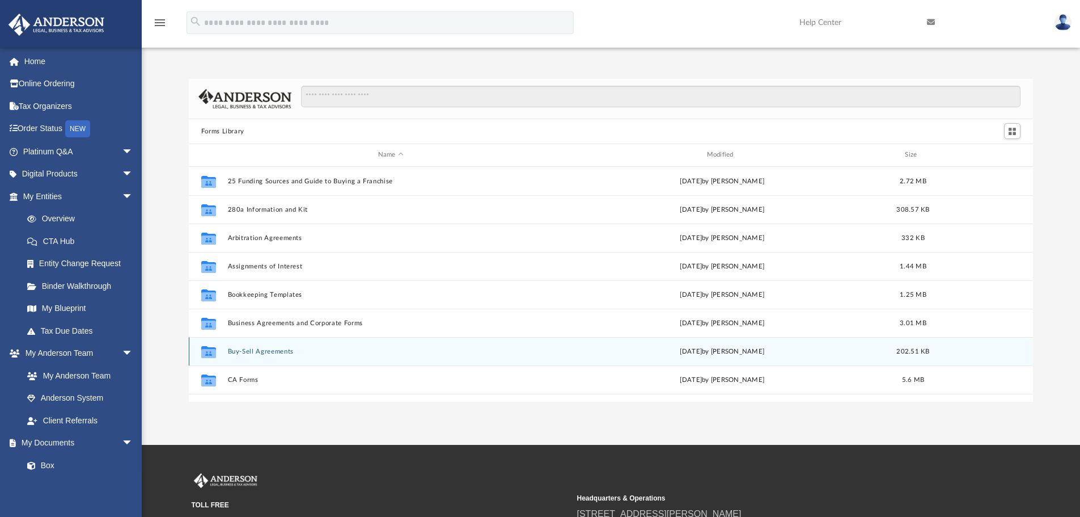
click at [269, 346] on div "Collaborated Folder Buy-Sell Agreements Wed Oct 5 2022 by Michael Bowman 202.51…" at bounding box center [611, 351] width 845 height 28
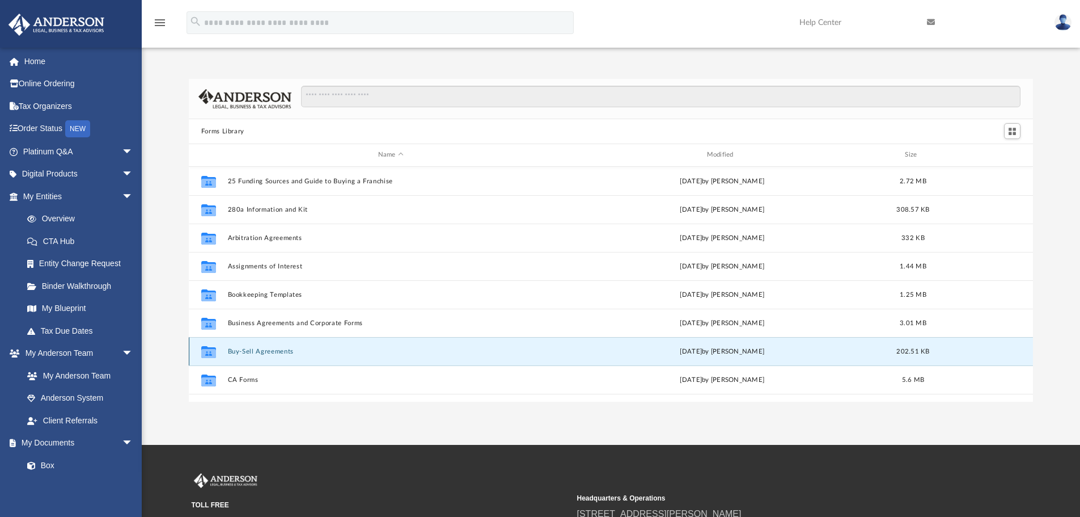
click at [270, 351] on button "Buy-Sell Agreements" at bounding box center [390, 351] width 327 height 7
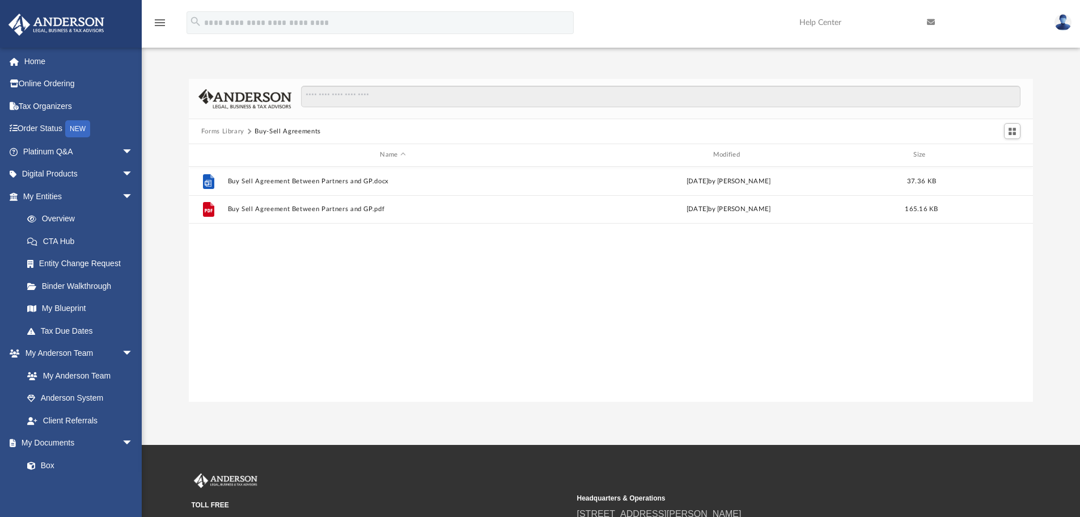
click at [232, 126] on button "Forms Library" at bounding box center [222, 131] width 43 height 10
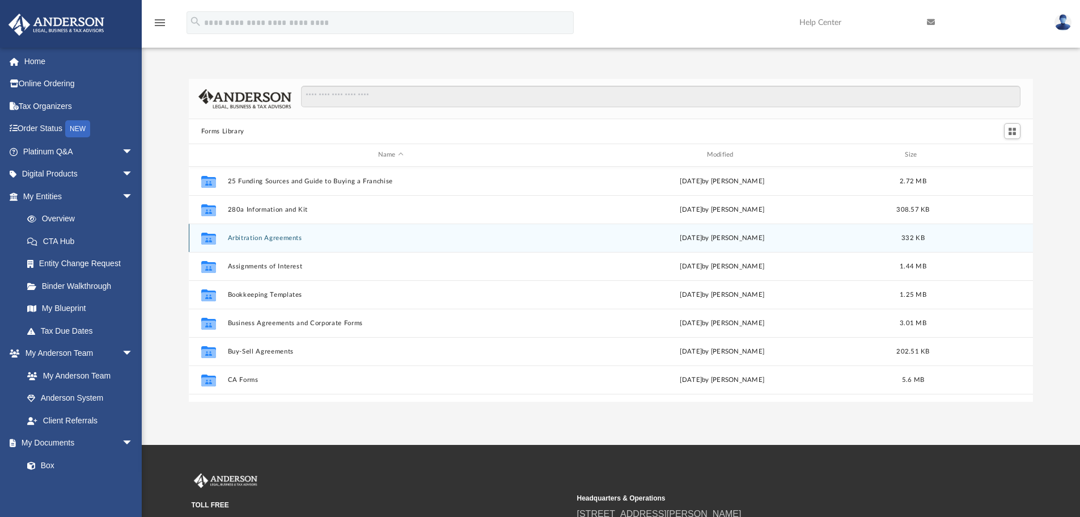
click at [270, 236] on button "Arbitration Agreements" at bounding box center [390, 237] width 327 height 7
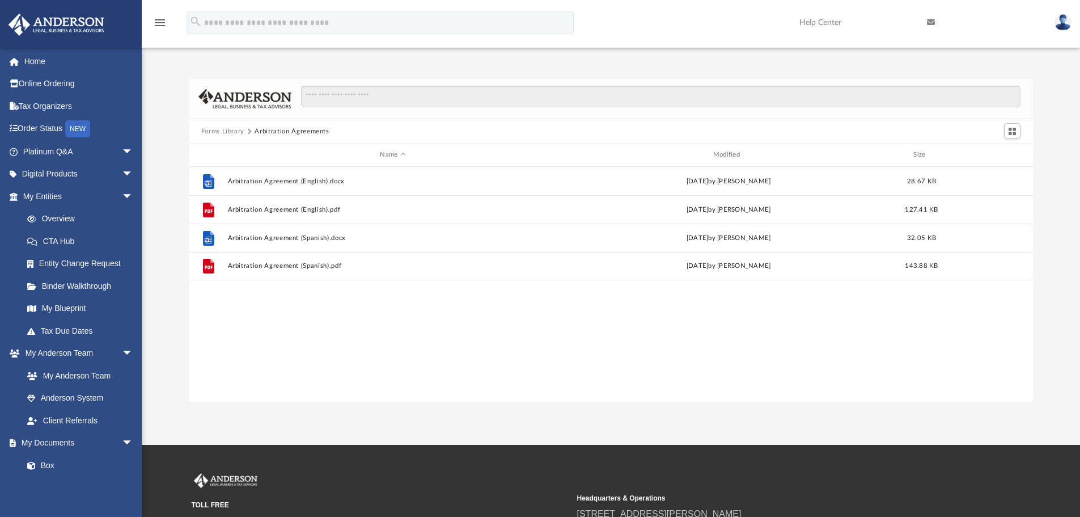
click at [222, 131] on button "Forms Library" at bounding box center [222, 131] width 43 height 10
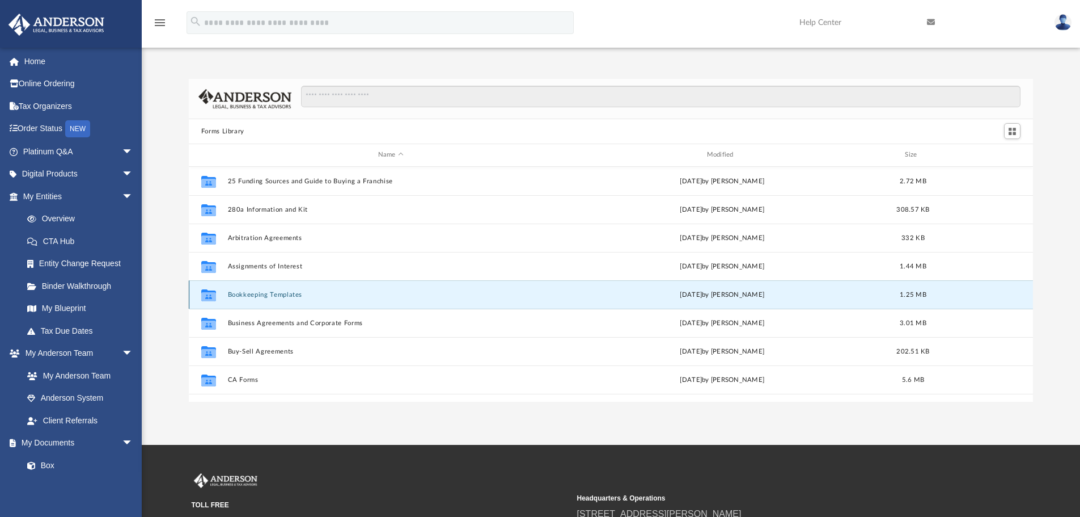
click at [247, 291] on button "Bookkeeping Templates" at bounding box center [390, 294] width 327 height 7
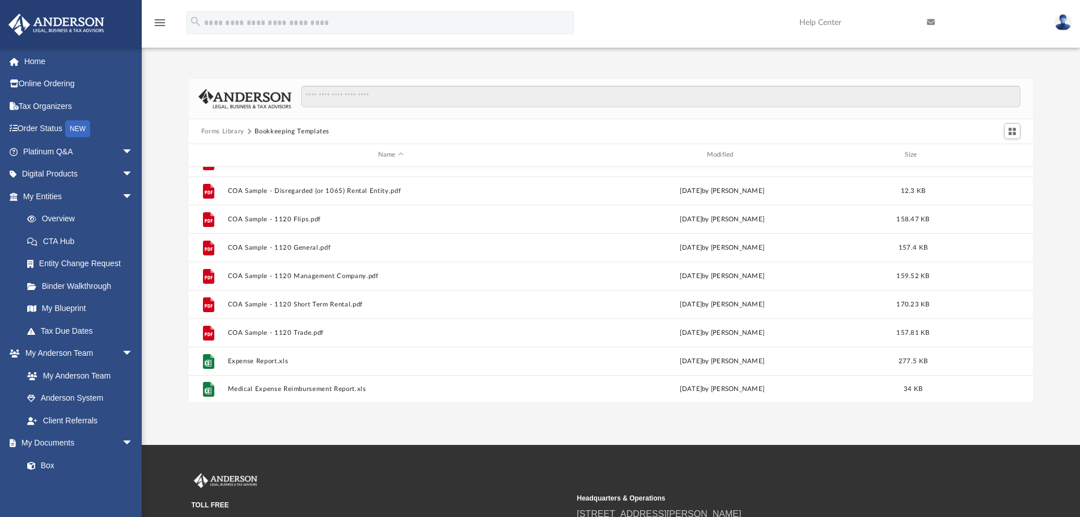
scroll to position [77, 0]
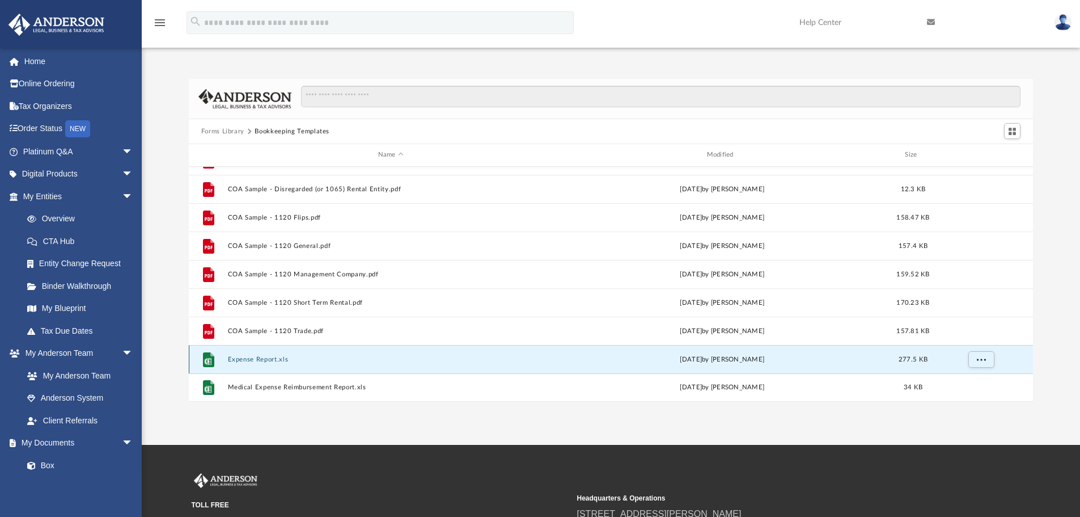
click at [248, 357] on button "Expense Report.xls" at bounding box center [390, 359] width 327 height 7
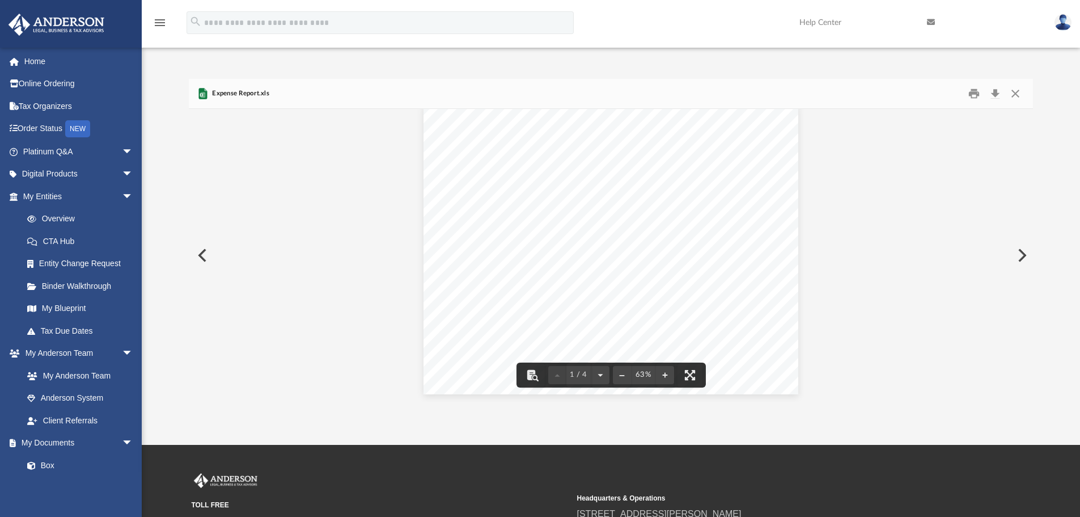
scroll to position [0, 0]
click at [1020, 95] on button "Close" at bounding box center [1015, 94] width 20 height 18
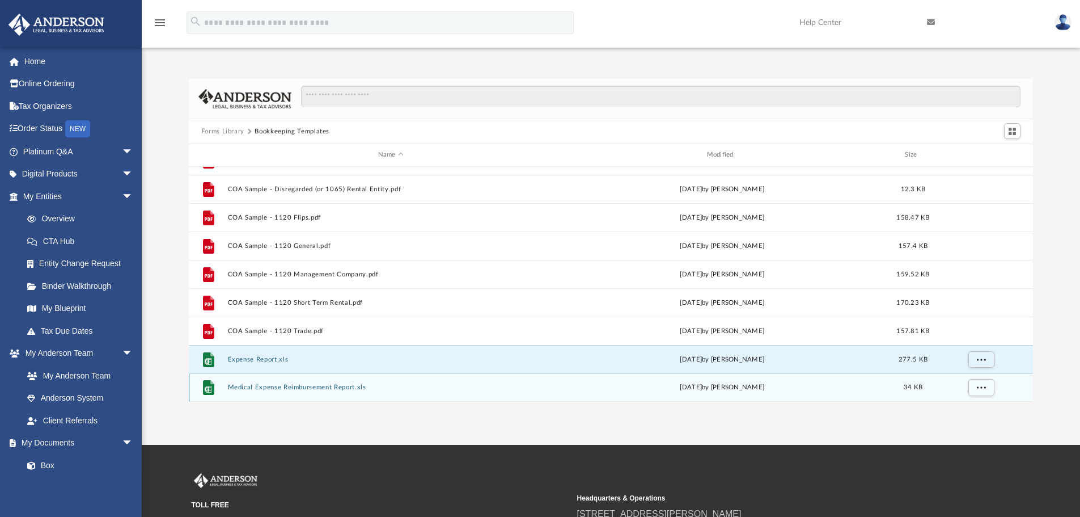
click at [304, 384] on button "Medical Expense Reimbursement Report.xls" at bounding box center [390, 386] width 327 height 7
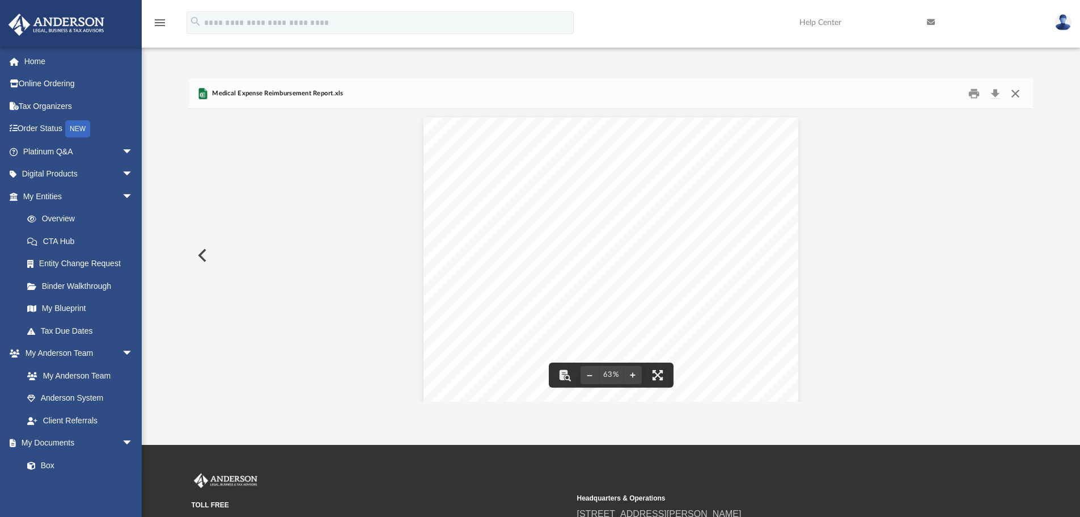
click at [1016, 93] on button "Close" at bounding box center [1015, 94] width 20 height 18
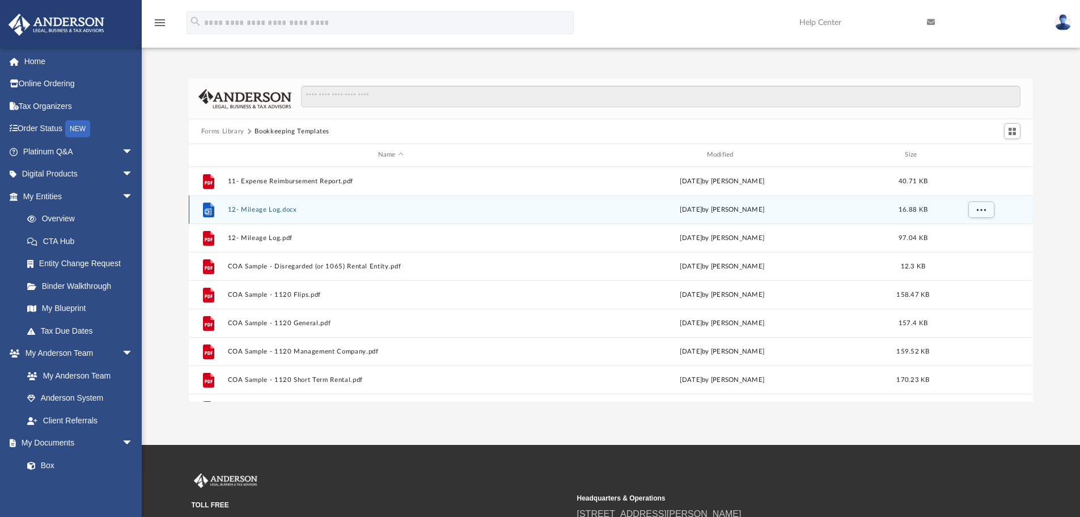
click at [274, 210] on button "12- Mileage Log.docx" at bounding box center [390, 209] width 327 height 7
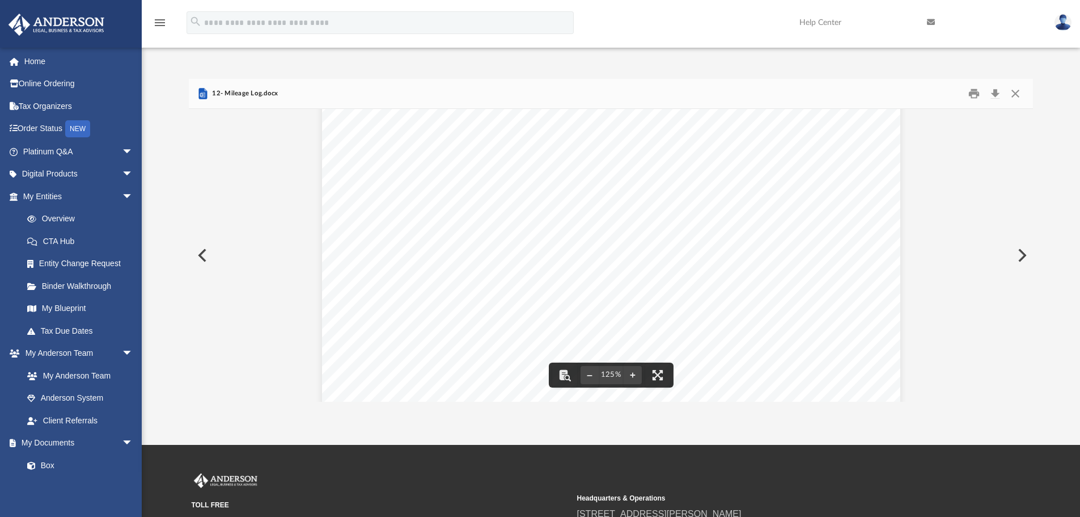
scroll to position [302, 0]
click at [835, 273] on div "MILEAGE LOG Employee ID : Name : Title : Dept. : Vehicle ID : Period : to Rate …" at bounding box center [611, 189] width 578 height 749
click at [1013, 92] on button "Close" at bounding box center [1015, 94] width 20 height 18
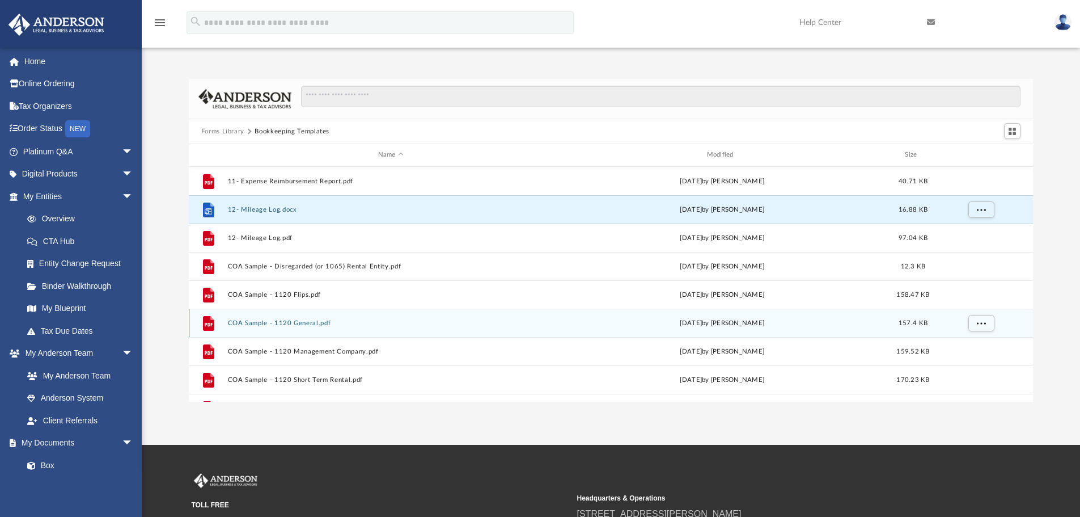
click at [302, 319] on button "COA Sample - 1120 General.pdf" at bounding box center [390, 322] width 327 height 7
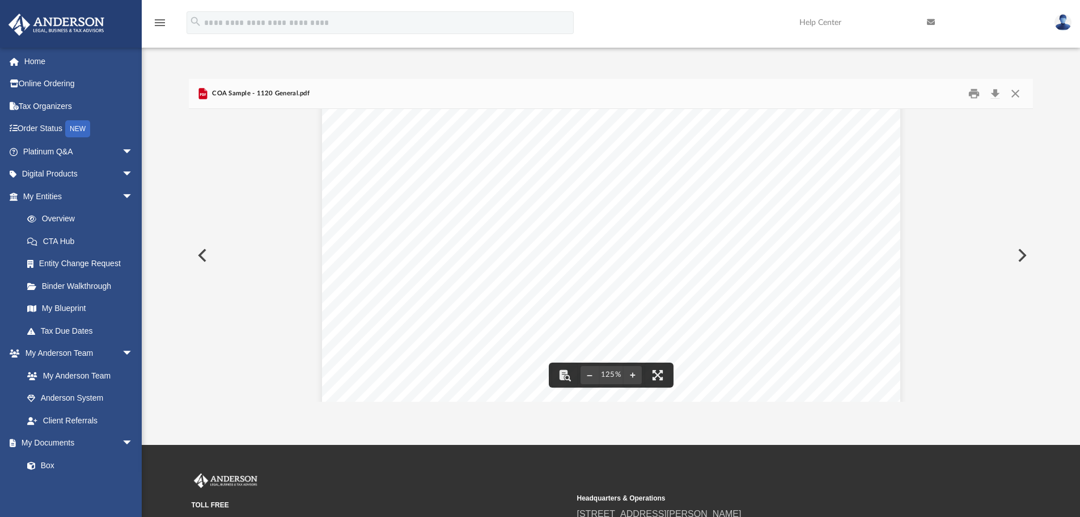
scroll to position [473, 0]
click at [1012, 96] on button "Close" at bounding box center [1015, 94] width 20 height 18
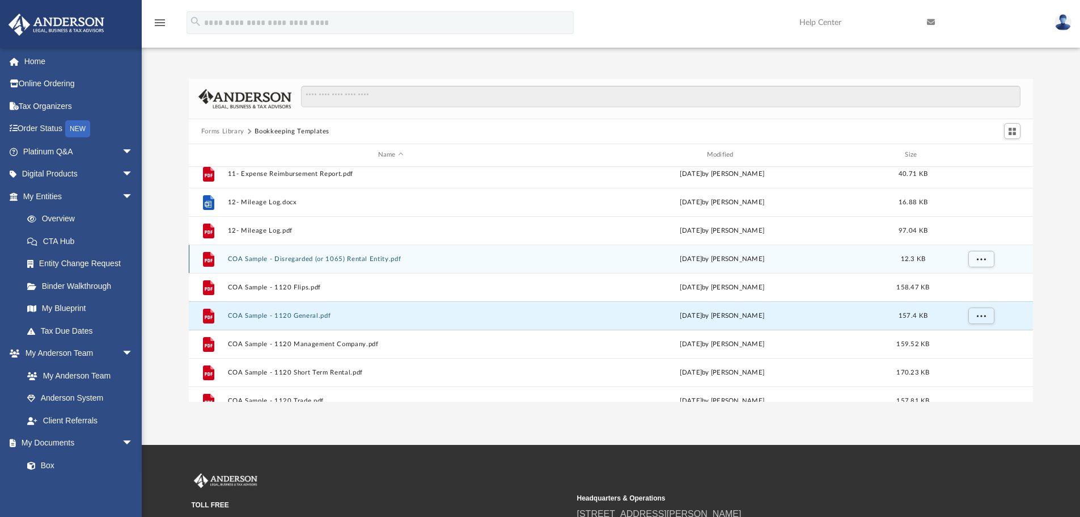
scroll to position [0, 0]
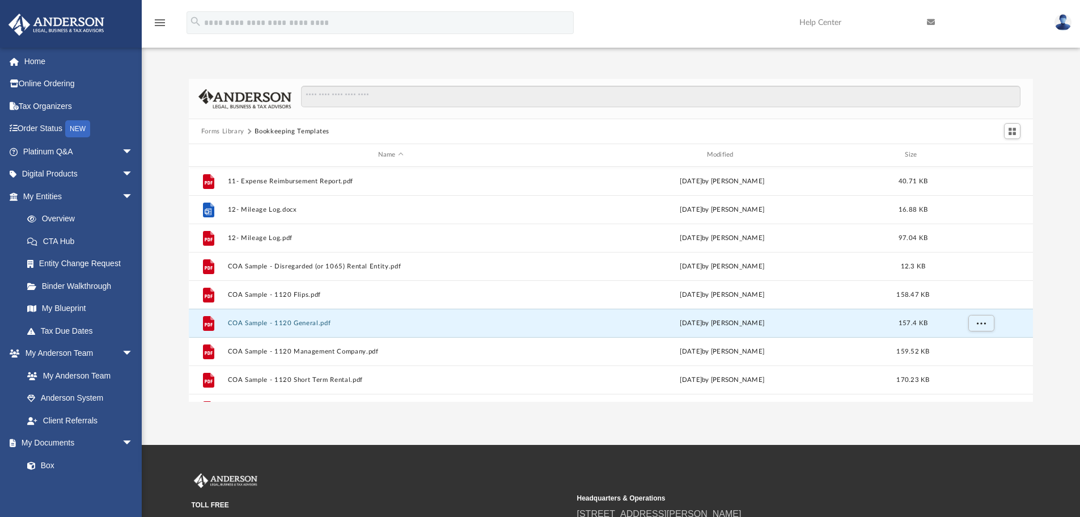
click at [214, 126] on button "Forms Library" at bounding box center [222, 131] width 43 height 10
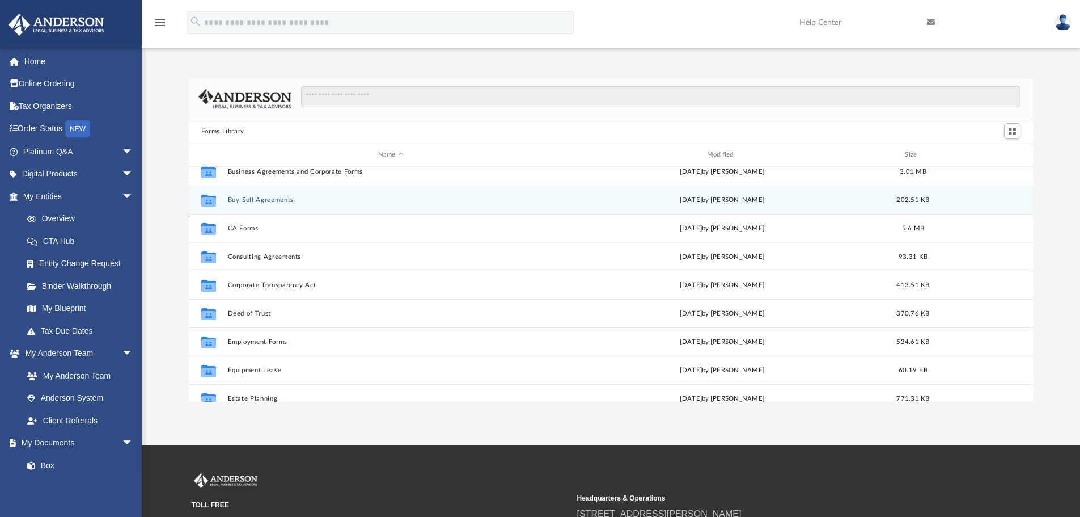
scroll to position [227, 0]
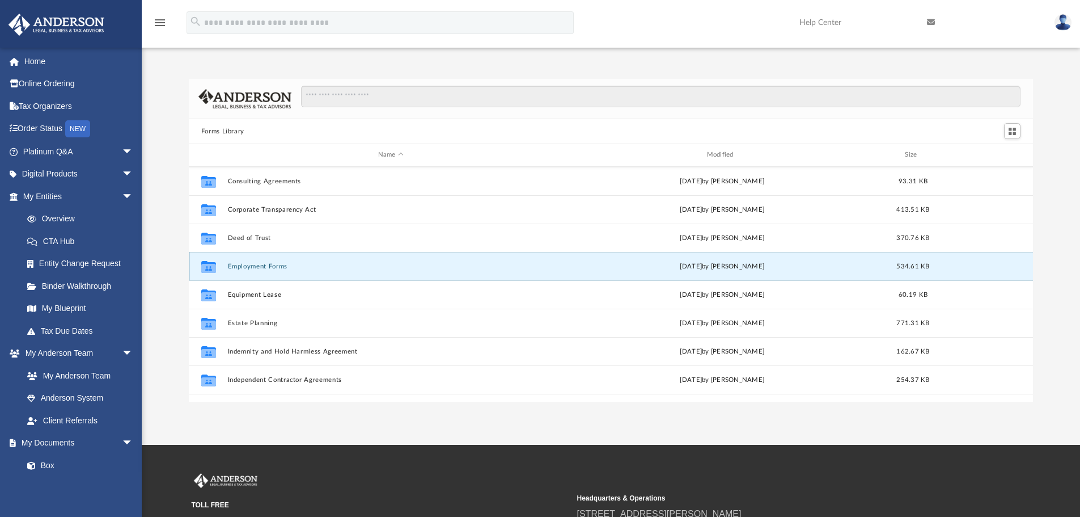
click at [270, 263] on button "Employment Forms" at bounding box center [390, 266] width 327 height 7
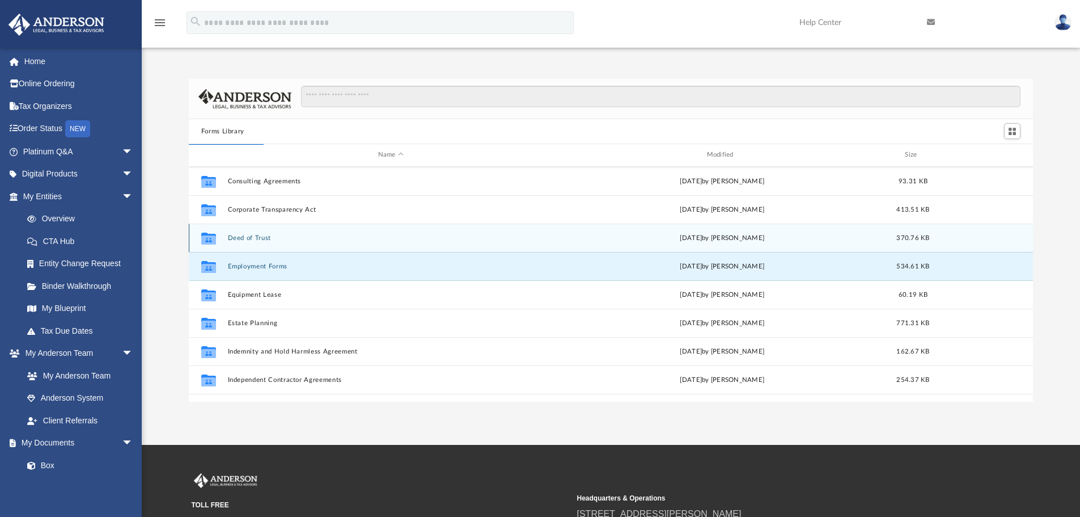
scroll to position [0, 0]
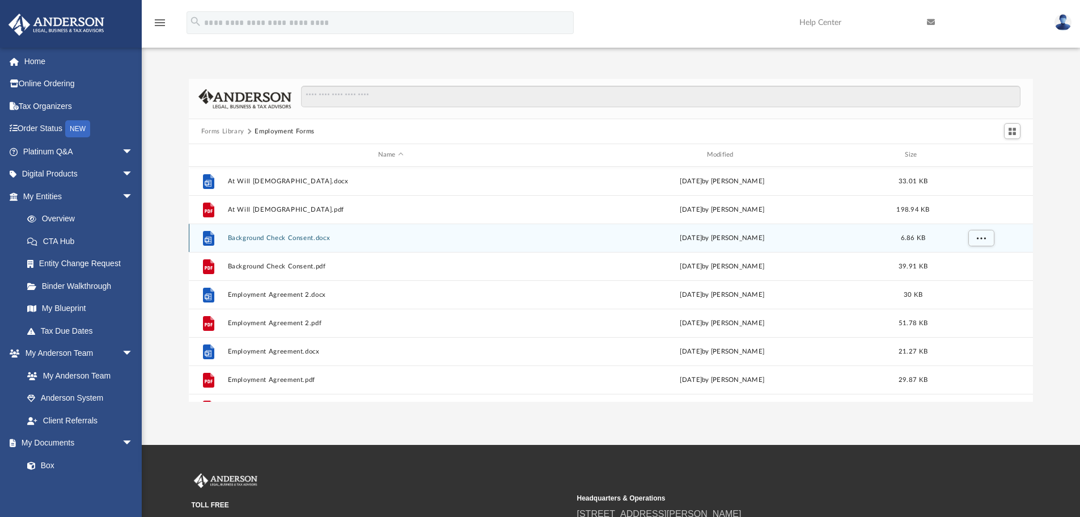
click at [256, 235] on button "Background Check Consent.docx" at bounding box center [390, 237] width 327 height 7
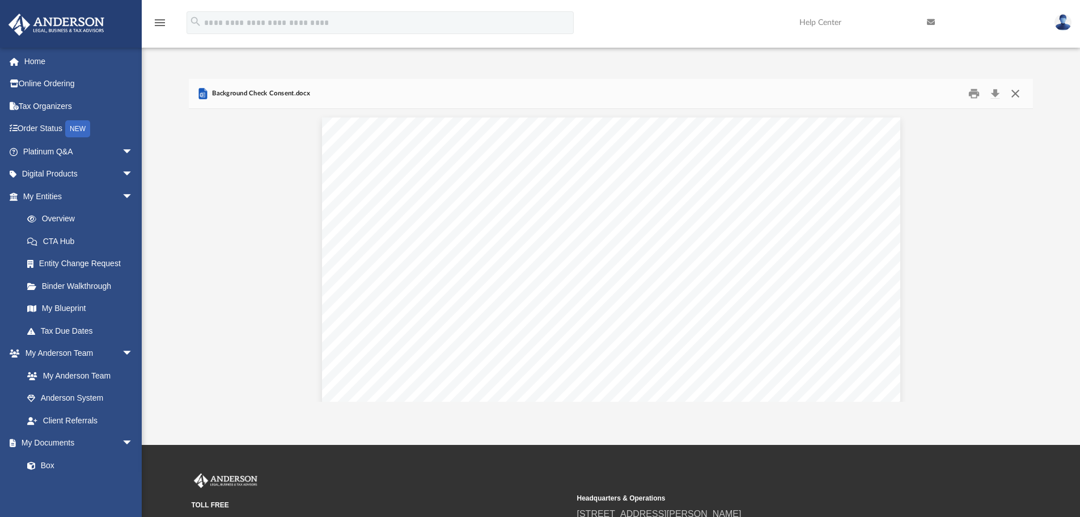
click at [1017, 92] on button "Close" at bounding box center [1015, 94] width 20 height 18
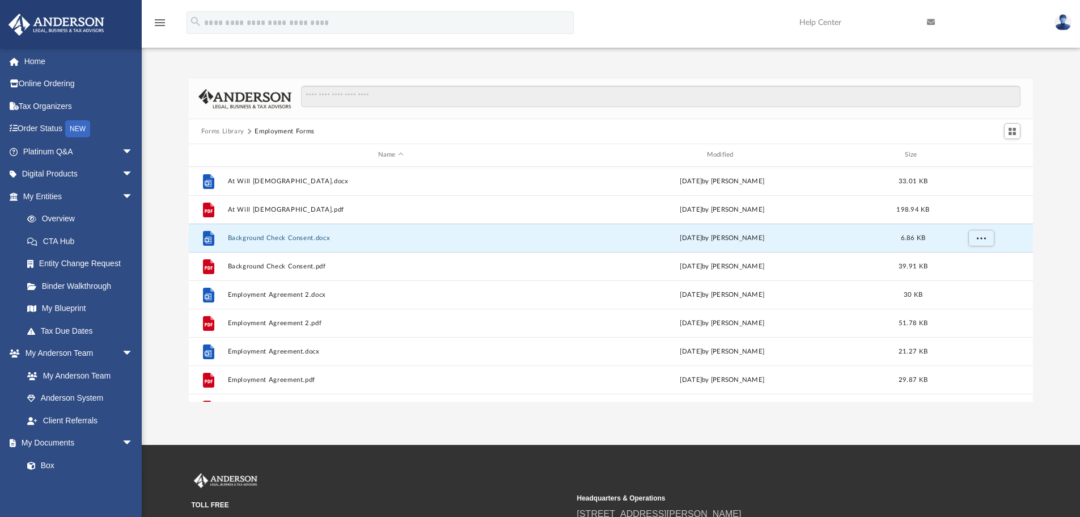
click at [221, 131] on button "Forms Library" at bounding box center [222, 131] width 43 height 10
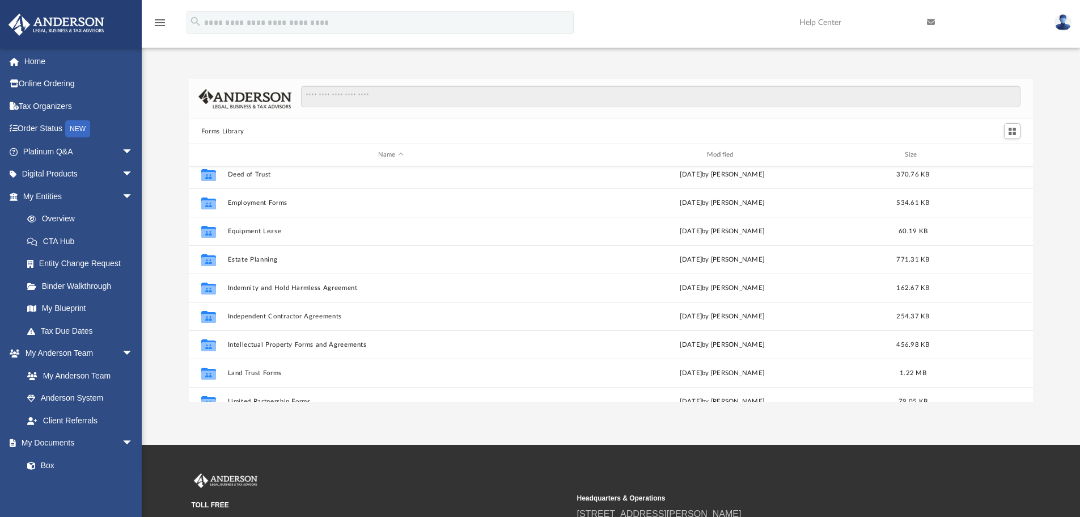
scroll to position [302, 0]
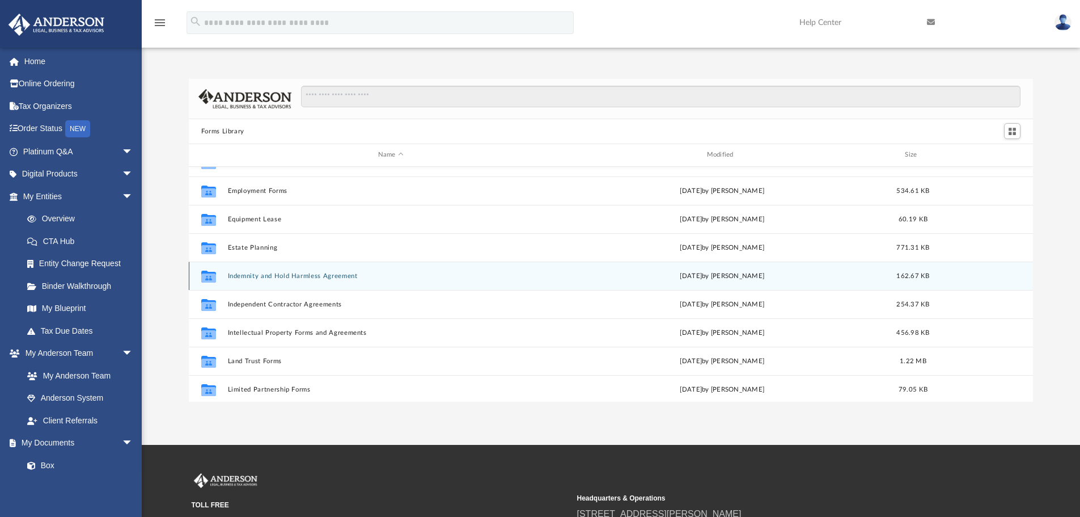
click at [301, 273] on button "Indemnity and Hold Harmless Agreement" at bounding box center [390, 275] width 327 height 7
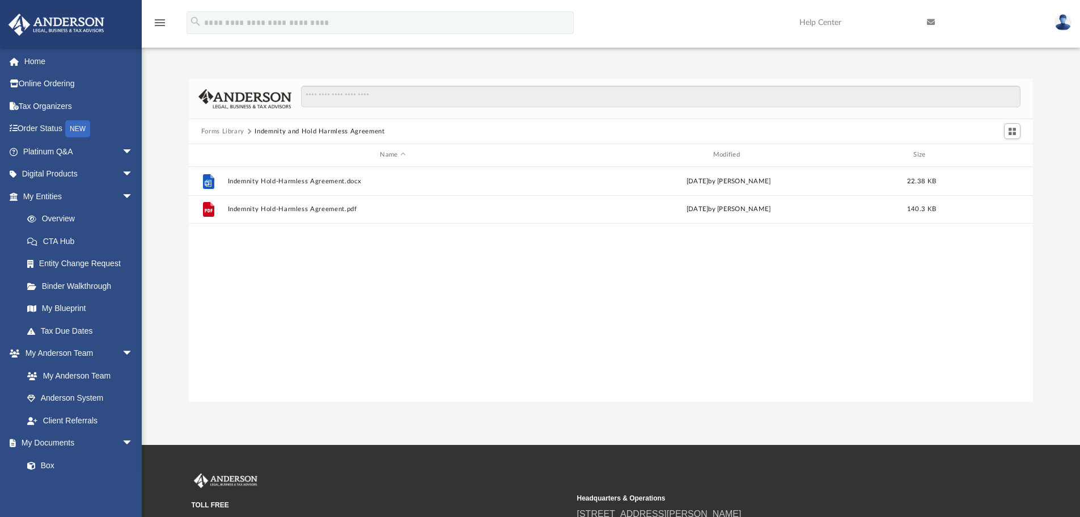
scroll to position [0, 0]
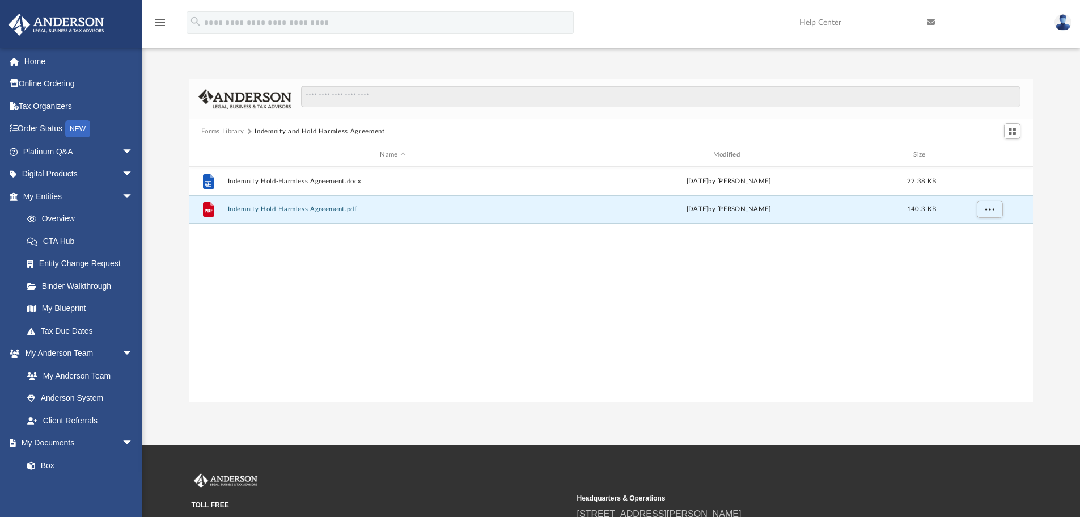
click at [268, 209] on button "Indemnity Hold-Harmless Agreement.pdf" at bounding box center [392, 208] width 331 height 7
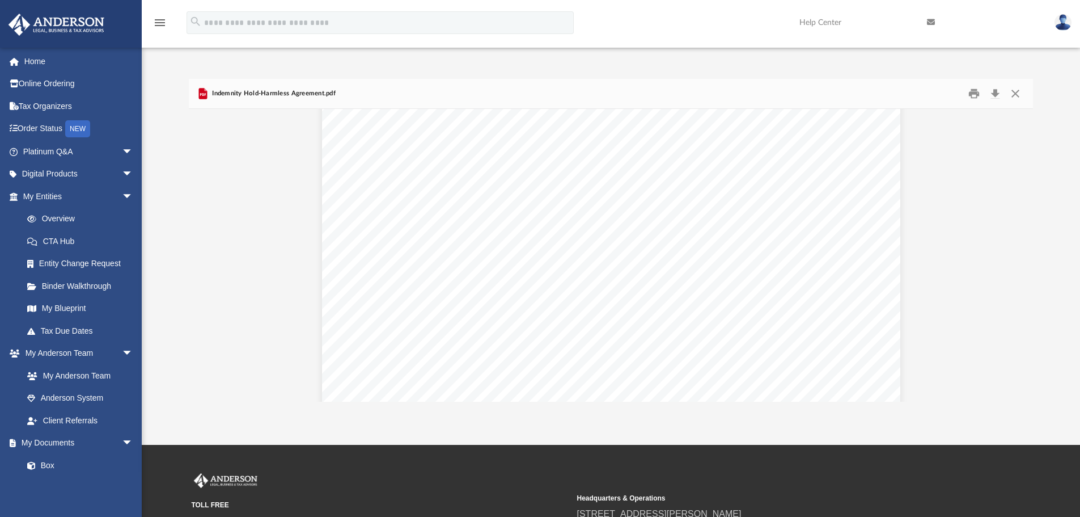
scroll to position [1134, 0]
drag, startPoint x: 432, startPoint y: 161, endPoint x: 481, endPoint y: 163, distance: 50.0
click at [481, 163] on span "If Indemnitee is entitled under this Agreement to indemnification by Indemnitor…" at bounding box center [627, 162] width 407 height 11
click at [1015, 96] on button "Close" at bounding box center [1015, 94] width 20 height 18
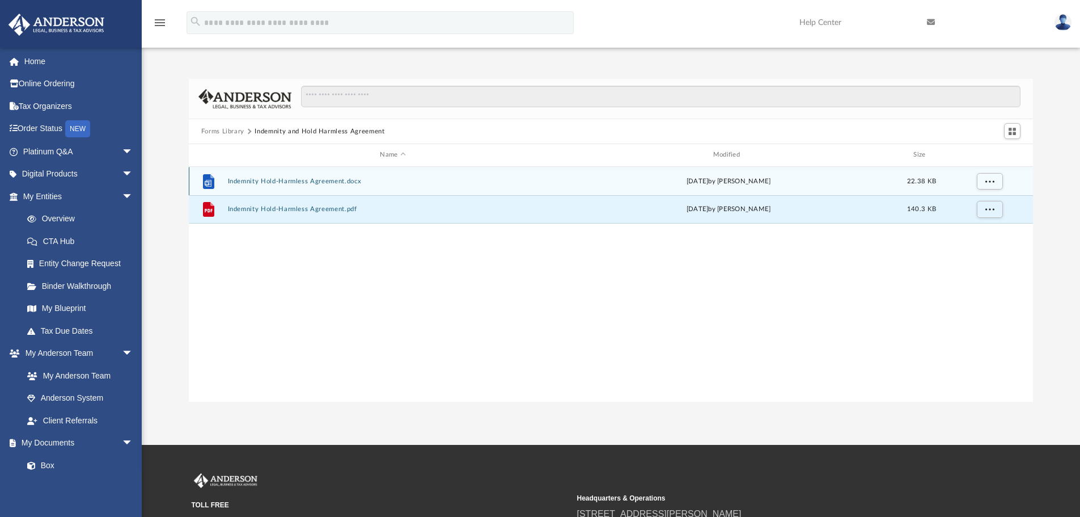
click at [323, 180] on button "Indemnity Hold-Harmless Agreement.docx" at bounding box center [392, 180] width 331 height 7
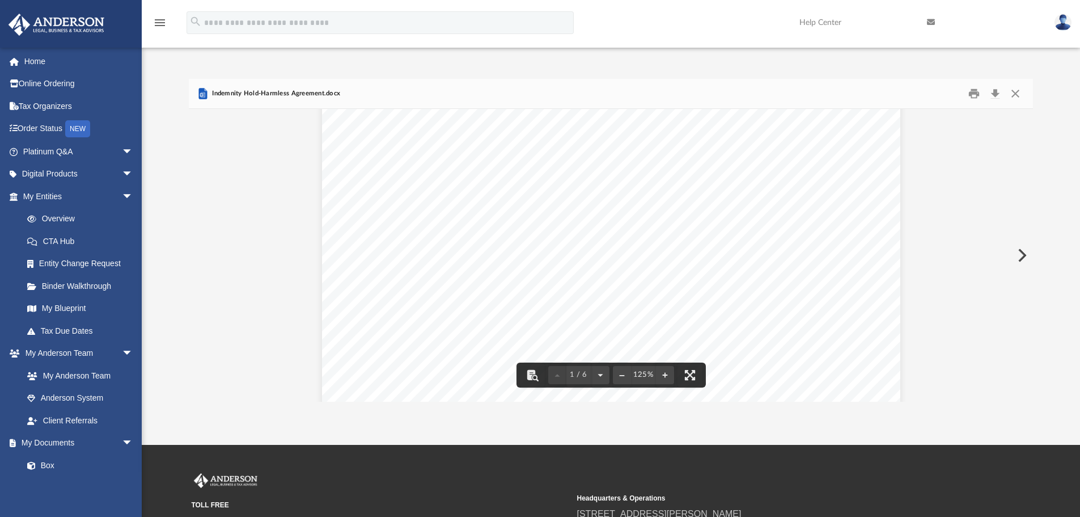
scroll to position [227, 0]
click at [1019, 94] on button "Close" at bounding box center [1015, 94] width 20 height 18
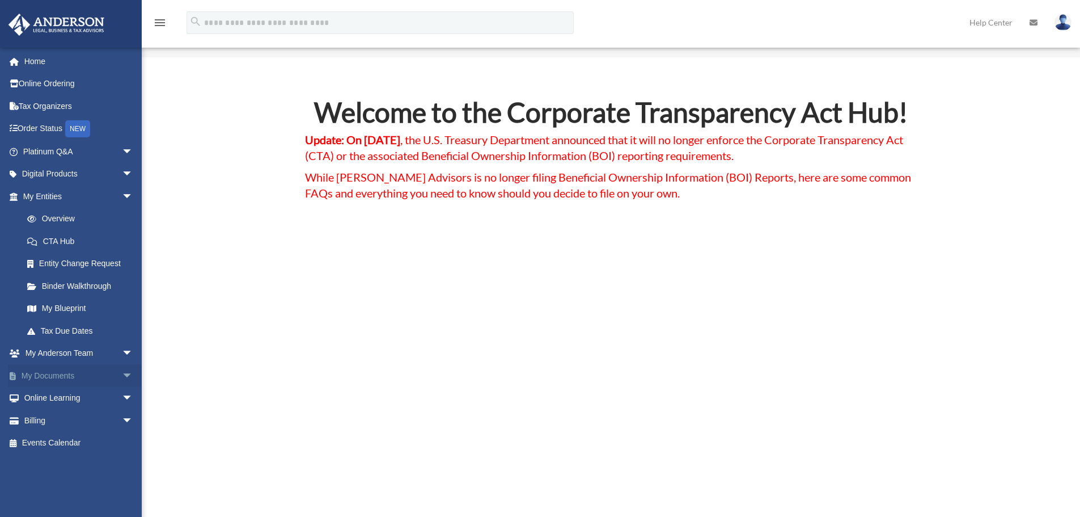
click at [122, 377] on span "arrow_drop_down" at bounding box center [133, 375] width 23 height 23
click at [59, 441] on link "Forms Library" at bounding box center [83, 443] width 134 height 23
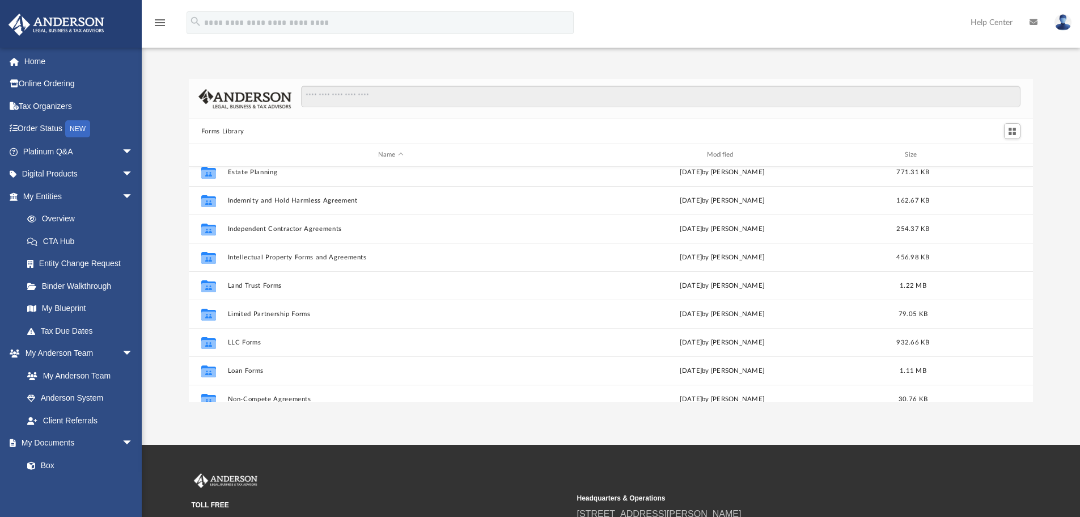
scroll to position [454, 0]
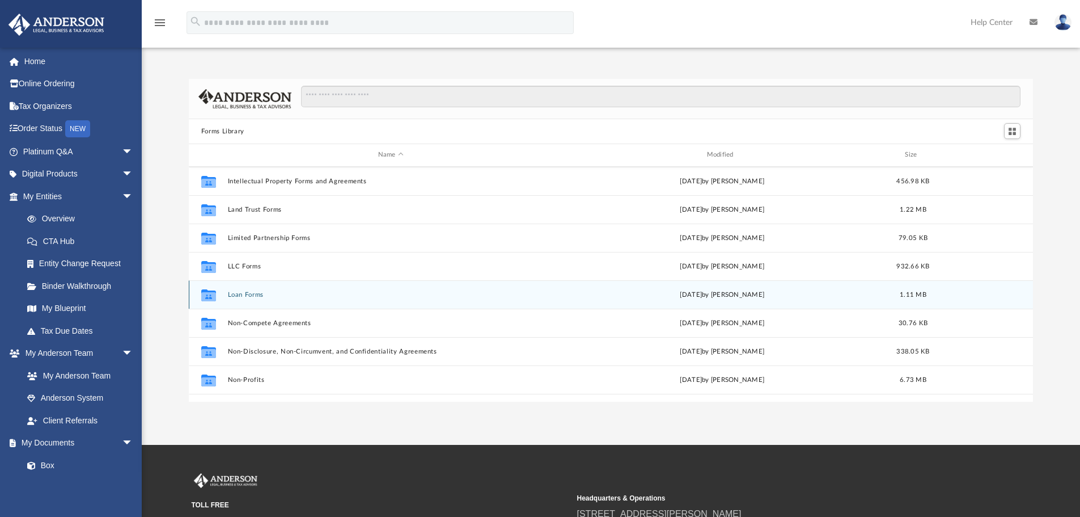
click at [251, 292] on button "Loan Forms" at bounding box center [390, 294] width 327 height 7
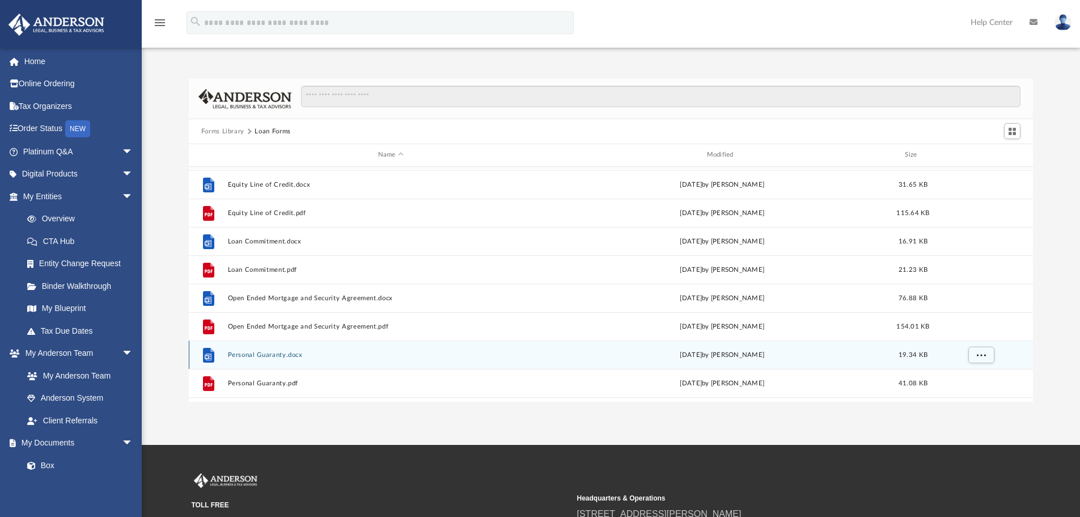
scroll to position [0, 0]
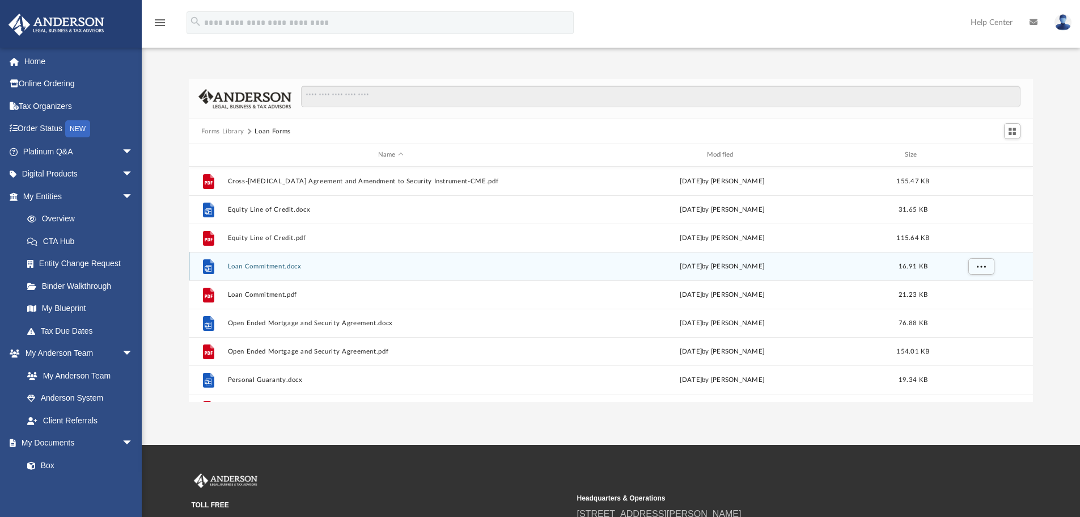
click at [260, 267] on button "Loan Commitment.docx" at bounding box center [390, 266] width 327 height 7
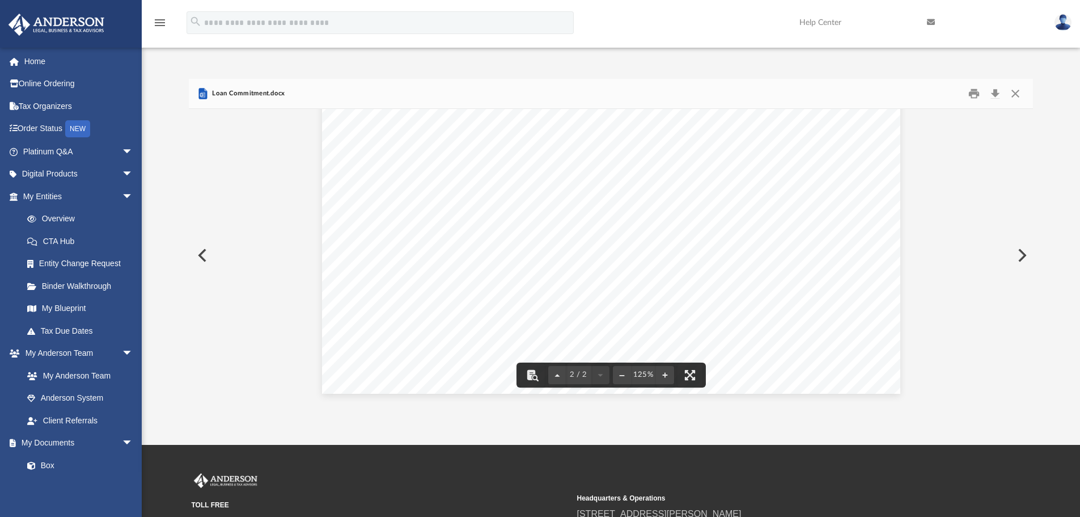
scroll to position [1238, 0]
click at [1016, 90] on button "Close" at bounding box center [1015, 94] width 20 height 18
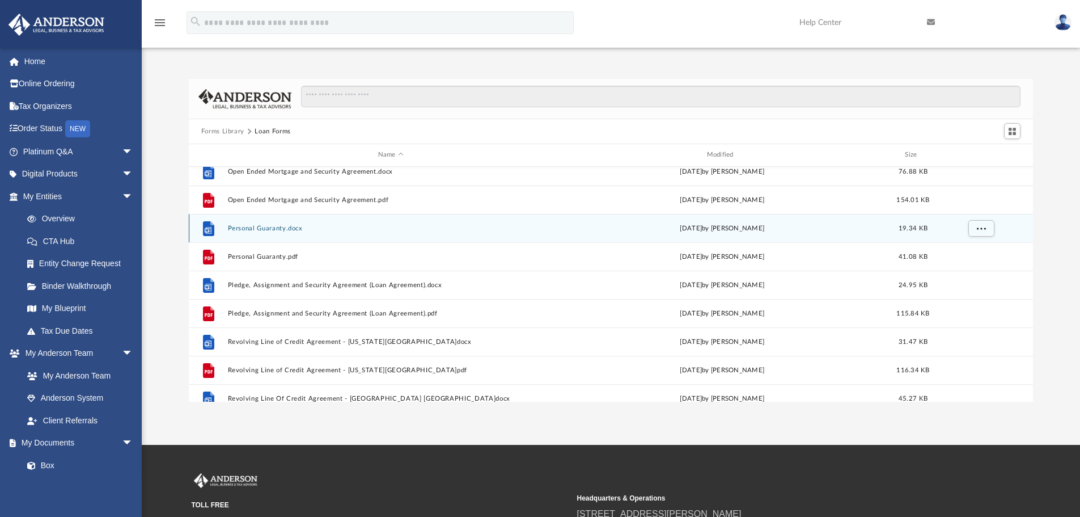
scroll to position [191, 0]
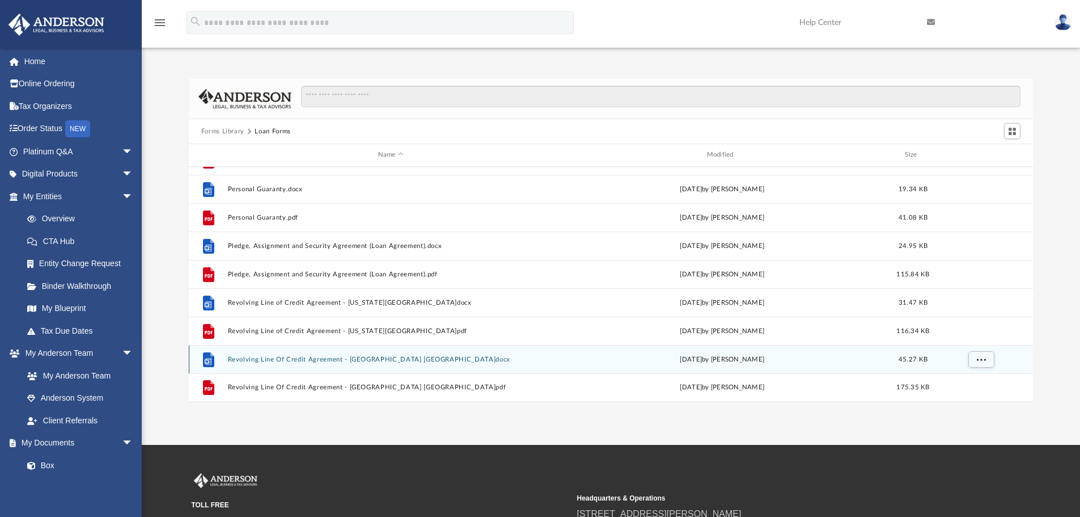
click at [272, 361] on button "Revolving Line Of Credit Agreement - FL WA.docx" at bounding box center [390, 359] width 327 height 7
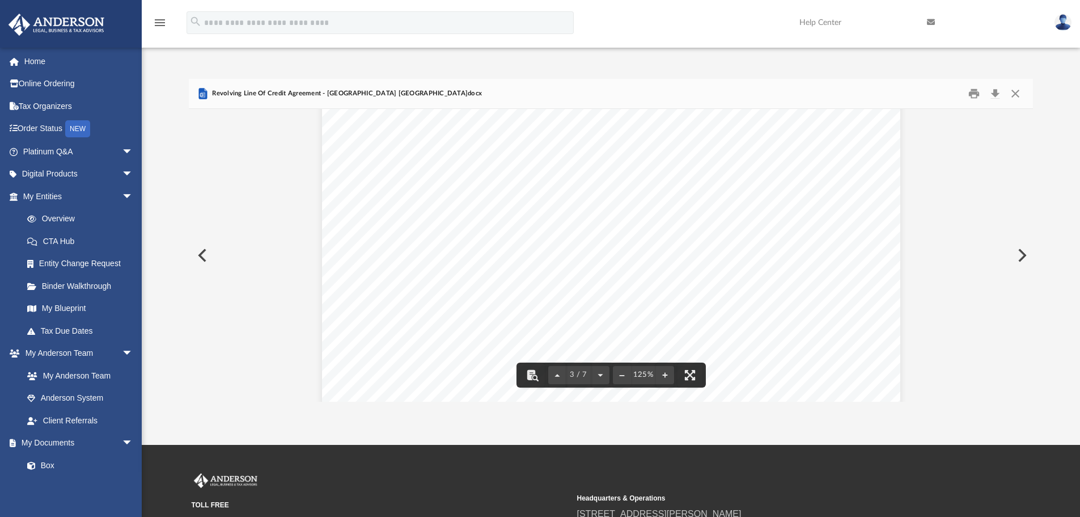
scroll to position [1663, 0]
click at [995, 96] on button "Download" at bounding box center [995, 94] width 20 height 18
click at [1019, 91] on button "Close" at bounding box center [1015, 94] width 20 height 18
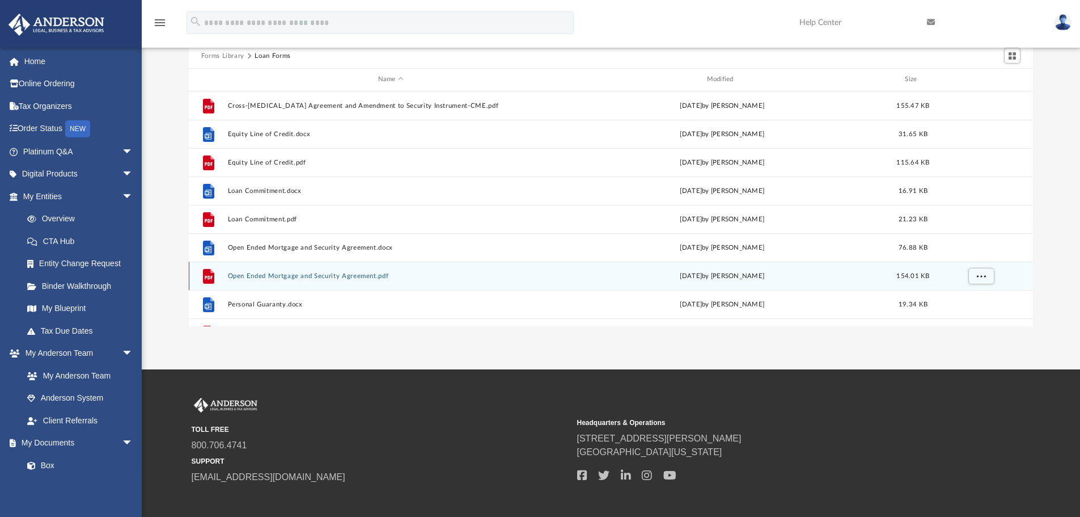
scroll to position [0, 0]
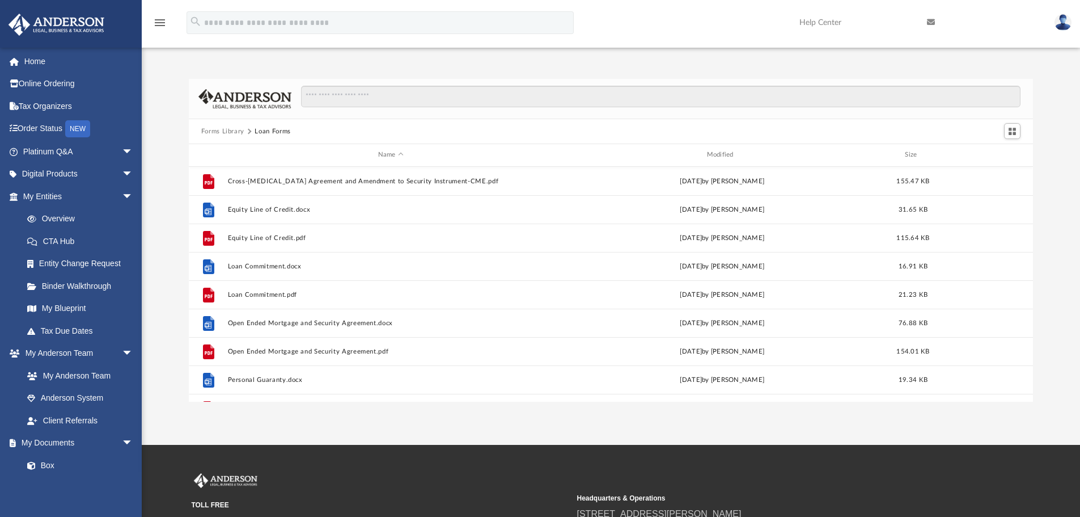
click at [232, 132] on button "Forms Library" at bounding box center [222, 131] width 43 height 10
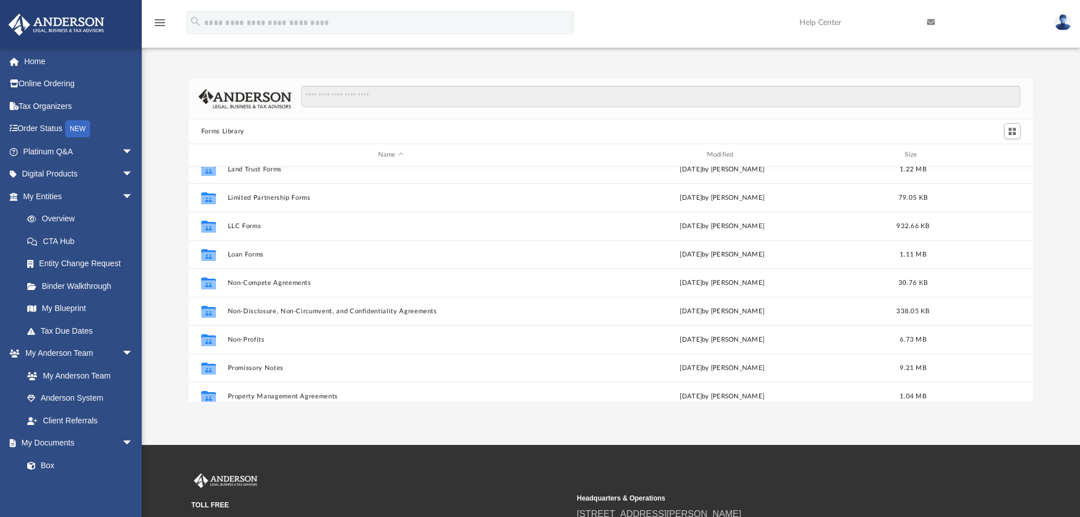
scroll to position [529, 0]
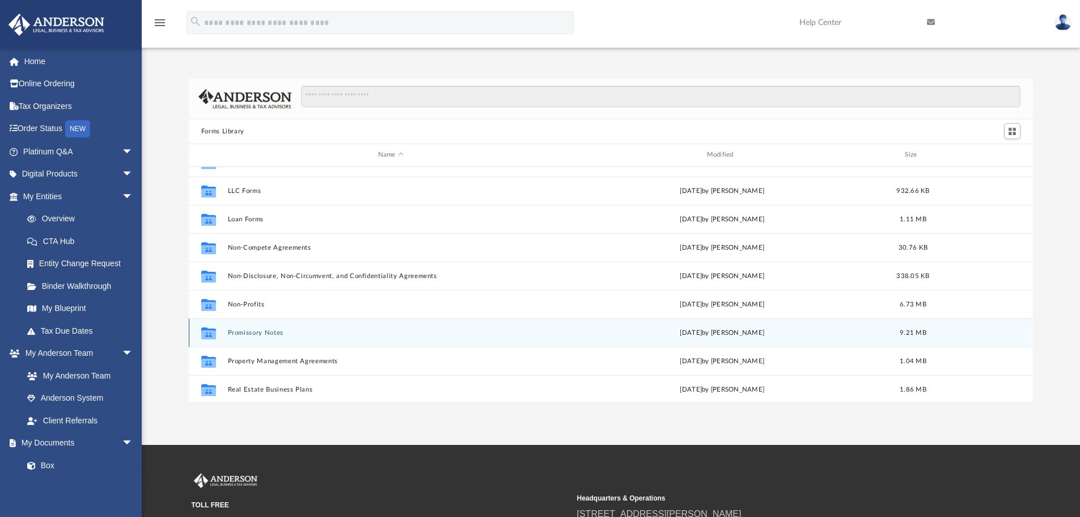
click at [256, 333] on button "Promissory Notes" at bounding box center [390, 332] width 327 height 7
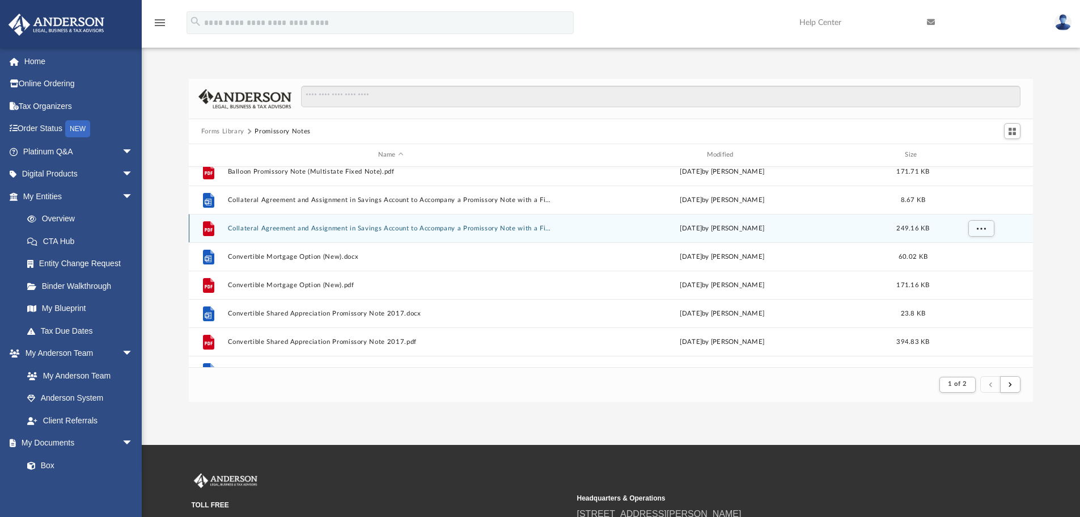
scroll to position [76, 0]
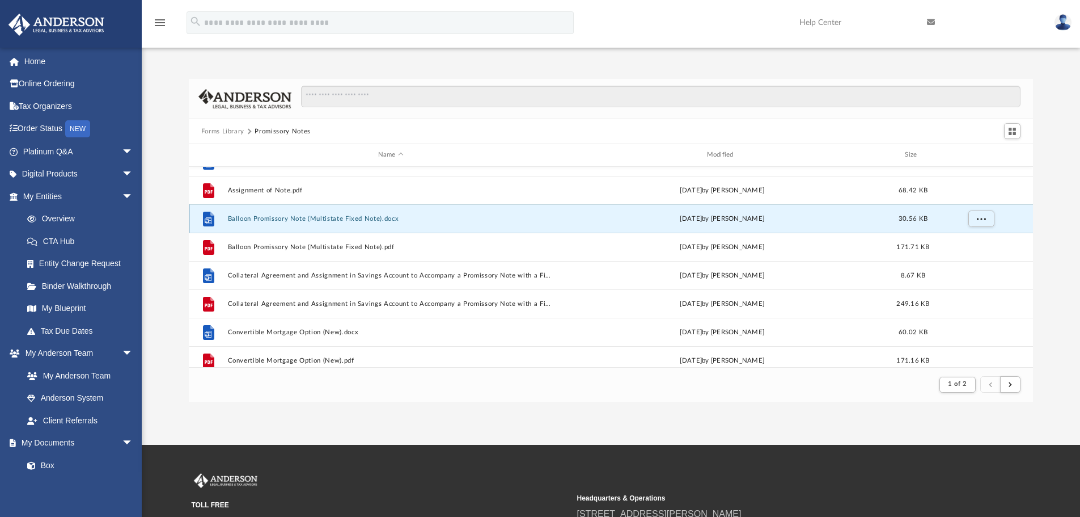
click at [270, 218] on button "Balloon Promissory Note (Multistate Fixed Note).docx" at bounding box center [390, 218] width 327 height 7
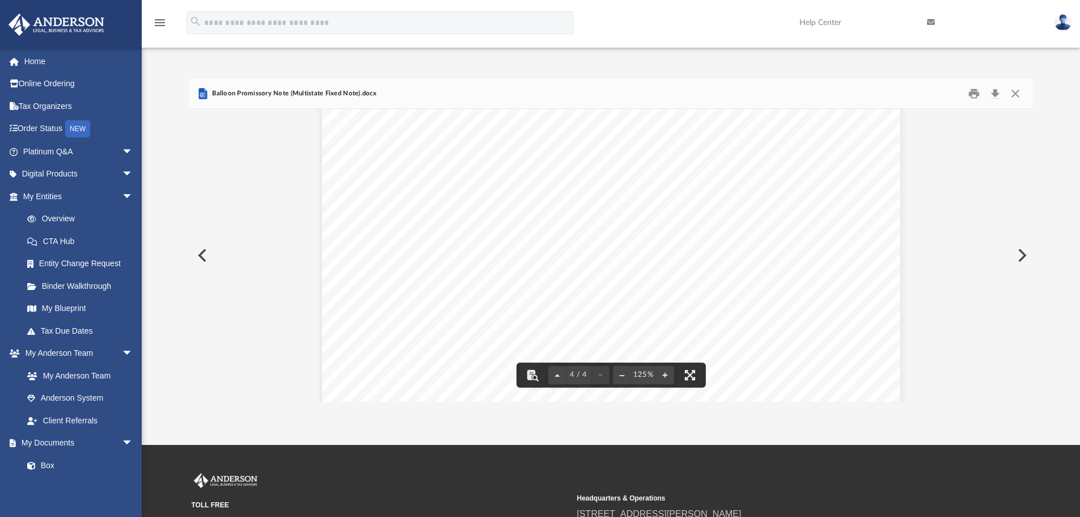
scroll to position [2770, 0]
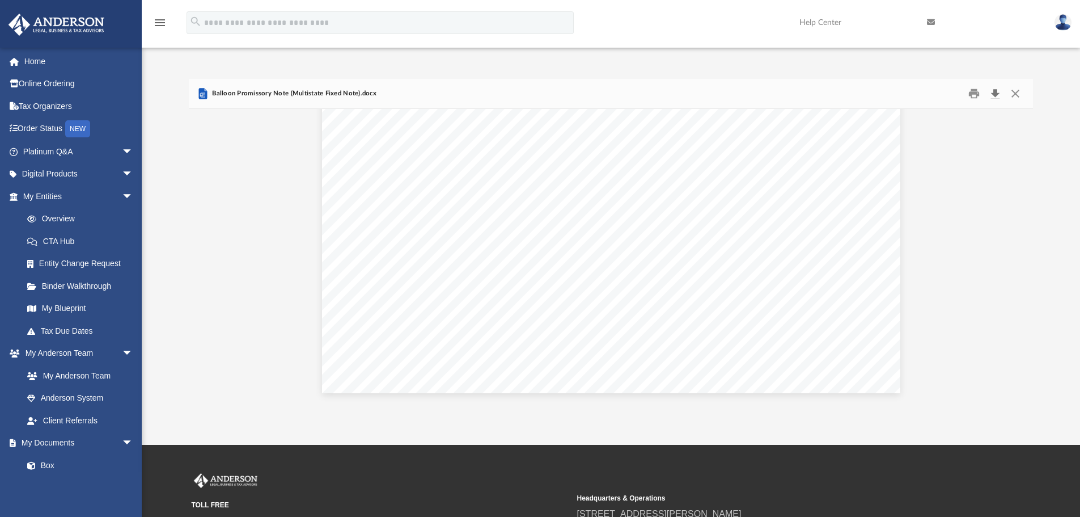
click at [992, 96] on button "Download" at bounding box center [995, 94] width 20 height 18
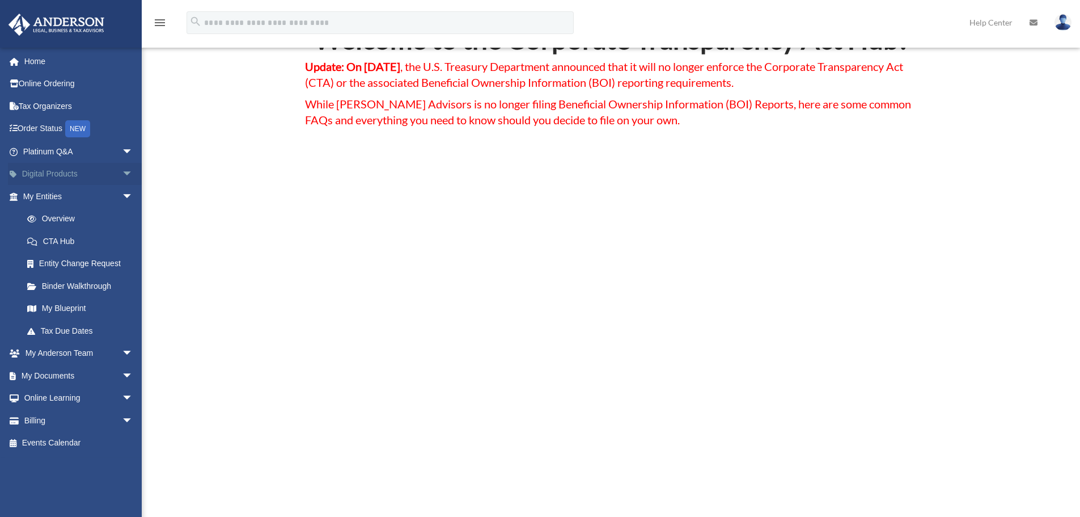
scroll to position [75, 0]
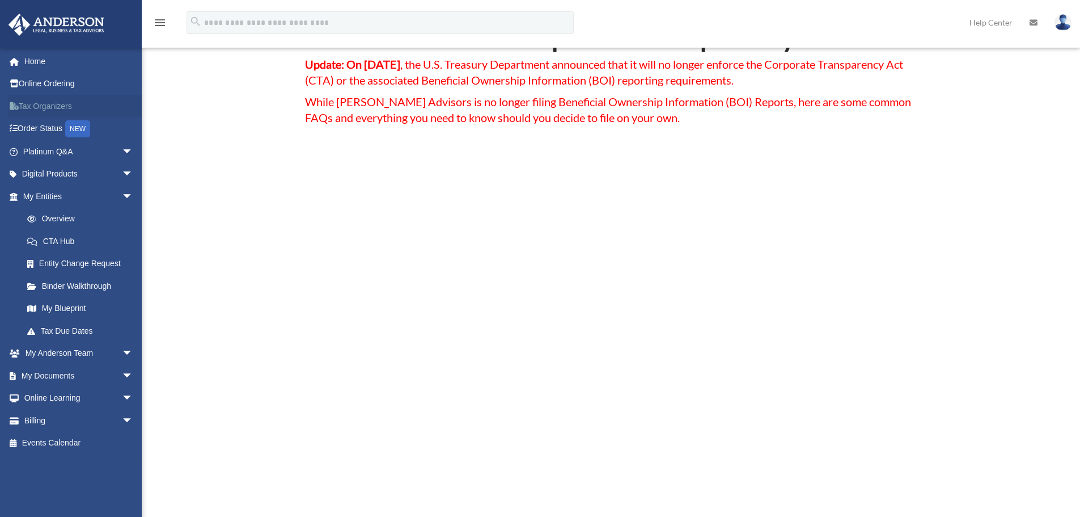
click at [39, 109] on link "Tax Organizers" at bounding box center [79, 106] width 142 height 23
